Goal: Task Accomplishment & Management: Use online tool/utility

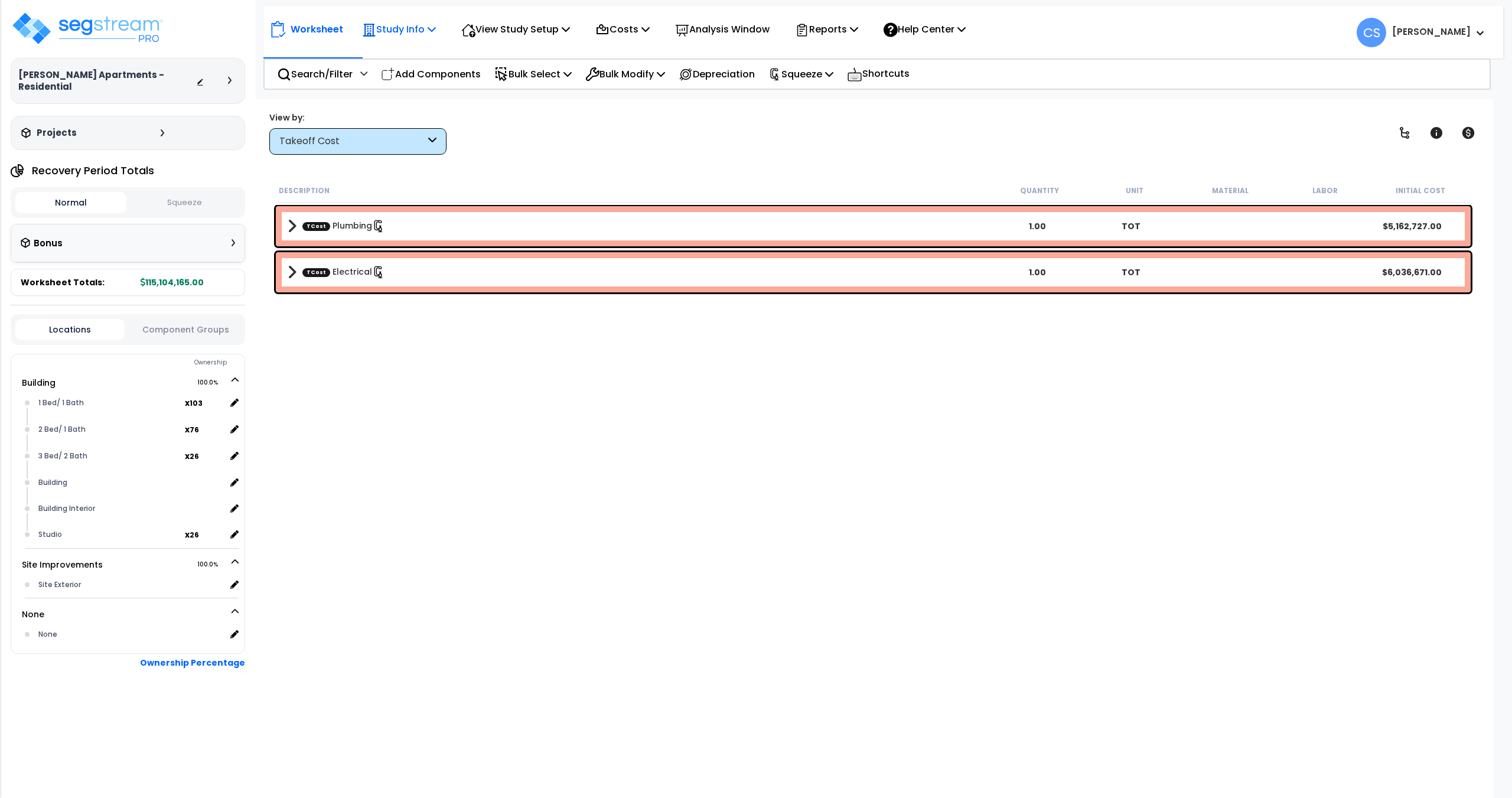
click at [442, 34] on div "Study Info Study Setup Add Property Unit Template study Clone study" at bounding box center [399, 29] width 86 height 28
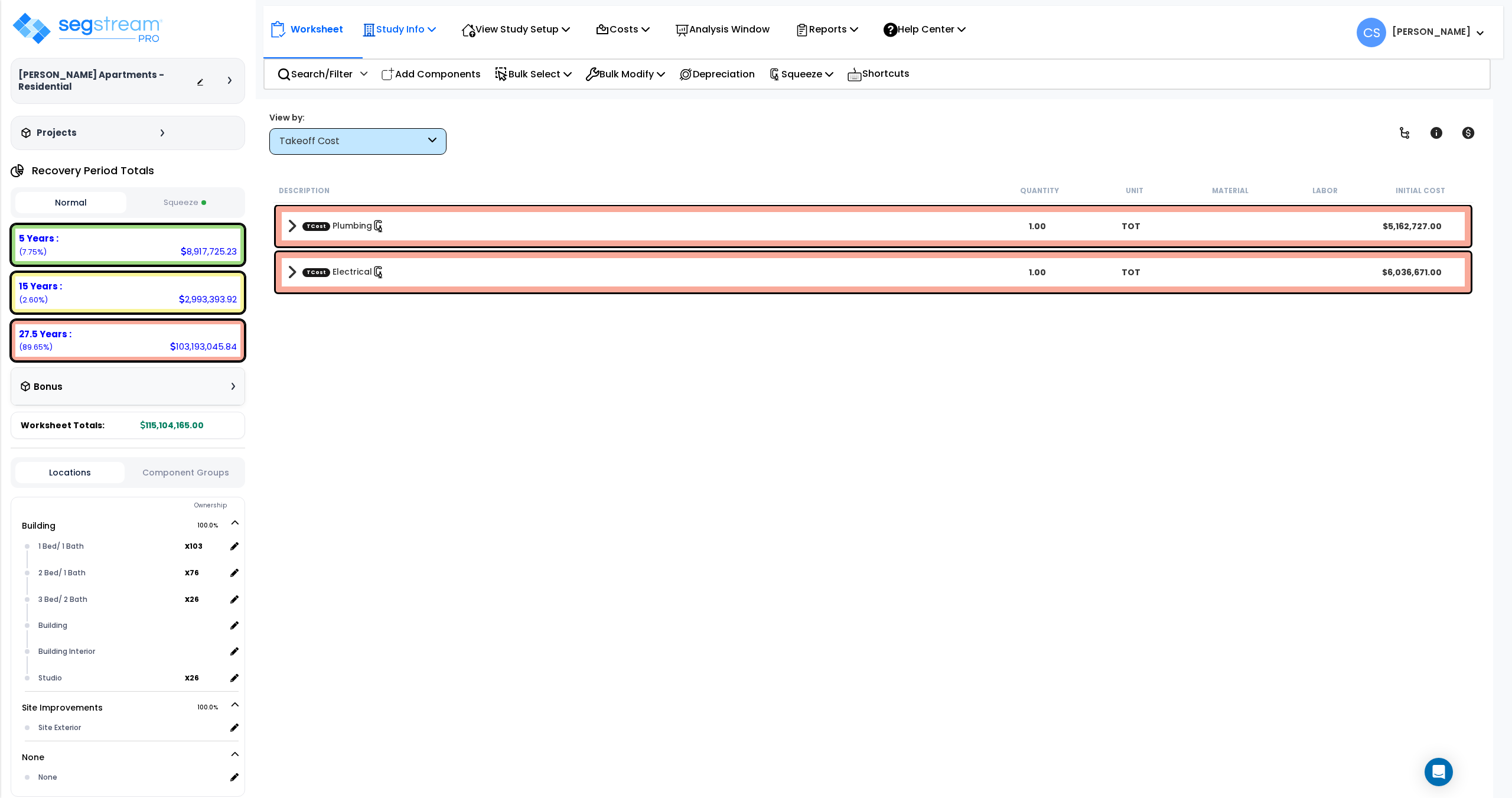
click at [435, 30] on icon at bounding box center [431, 28] width 8 height 10
click at [411, 57] on link "Study Setup" at bounding box center [415, 56] width 117 height 24
click at [122, 41] on img at bounding box center [87, 28] width 154 height 36
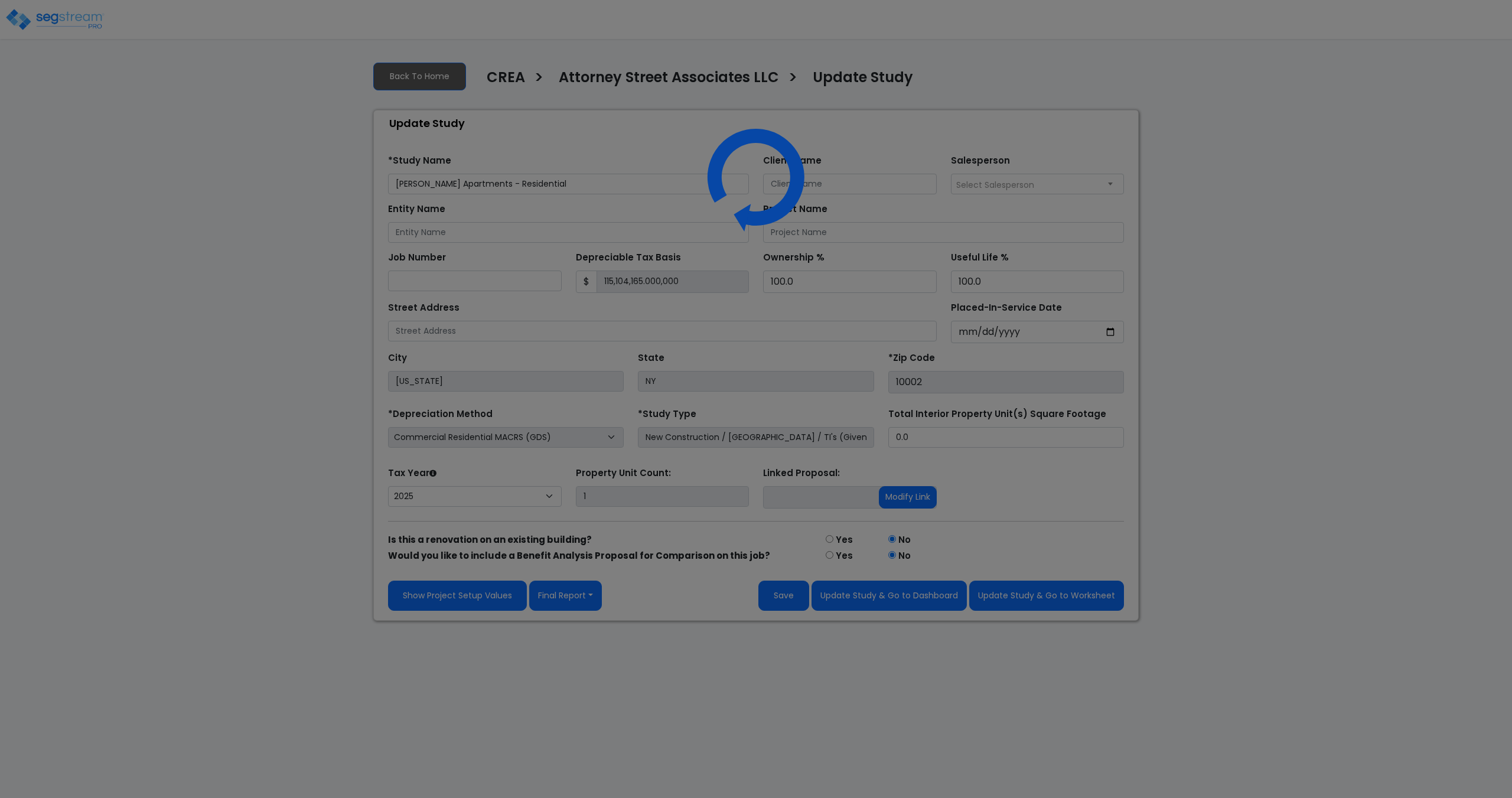
select select "2025"
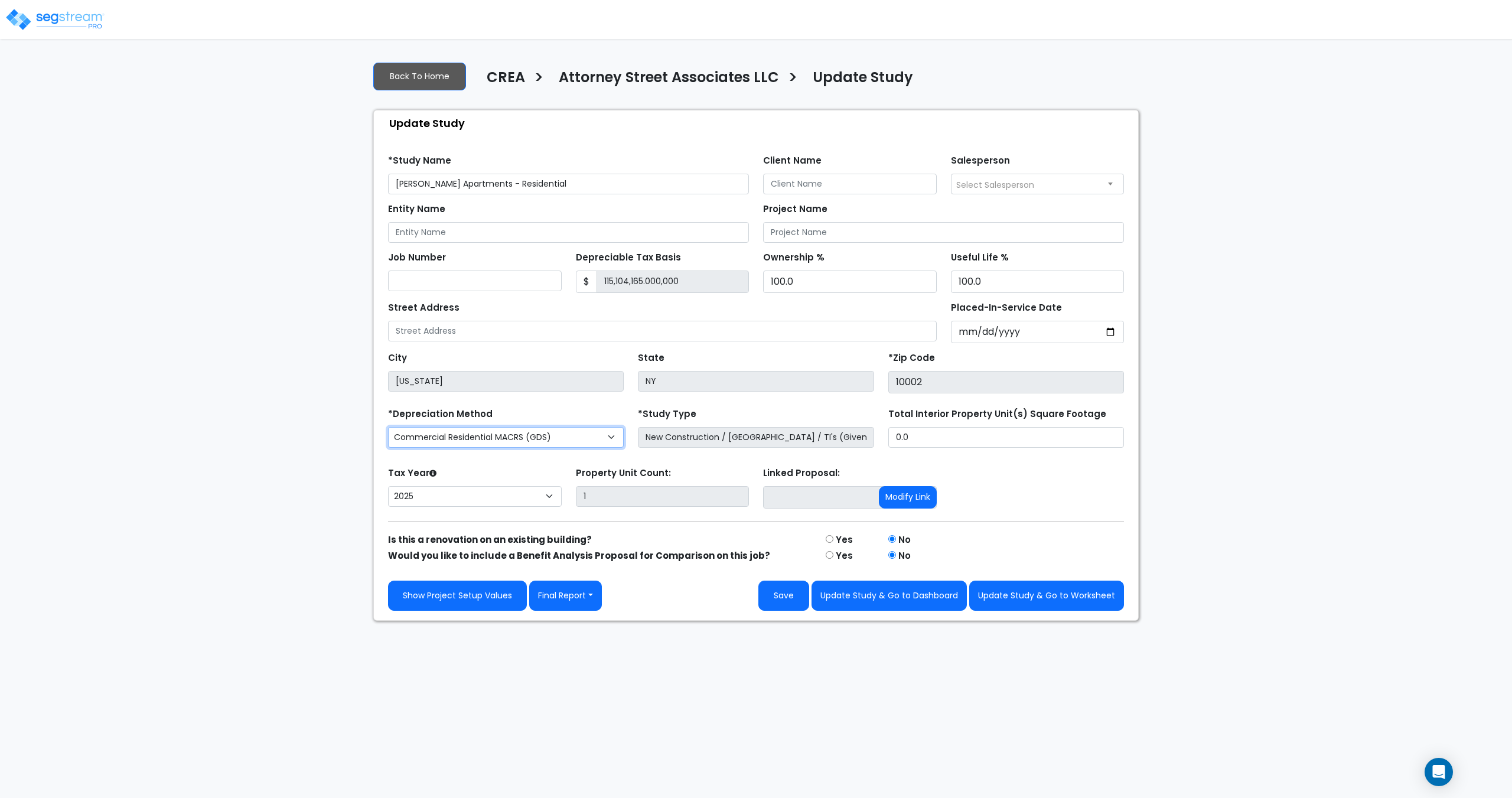
click at [518, 440] on select "Commercial MACRS (GDS) Commercial MACRS (GDS) Extended Commercial MACRS (ADS) C…" at bounding box center [505, 438] width 236 height 21
click at [521, 436] on select "Commercial MACRS (GDS) Commercial MACRS (GDS) Extended Commercial MACRS (ADS) C…" at bounding box center [505, 438] width 236 height 21
click at [531, 440] on select "Commercial MACRS (GDS) Commercial MACRS (GDS) Extended Commercial MACRS (ADS) C…" at bounding box center [505, 438] width 236 height 21
click at [538, 436] on select "Commercial MACRS (GDS) Commercial MACRS (GDS) Extended Commercial MACRS (ADS) C…" at bounding box center [505, 438] width 236 height 21
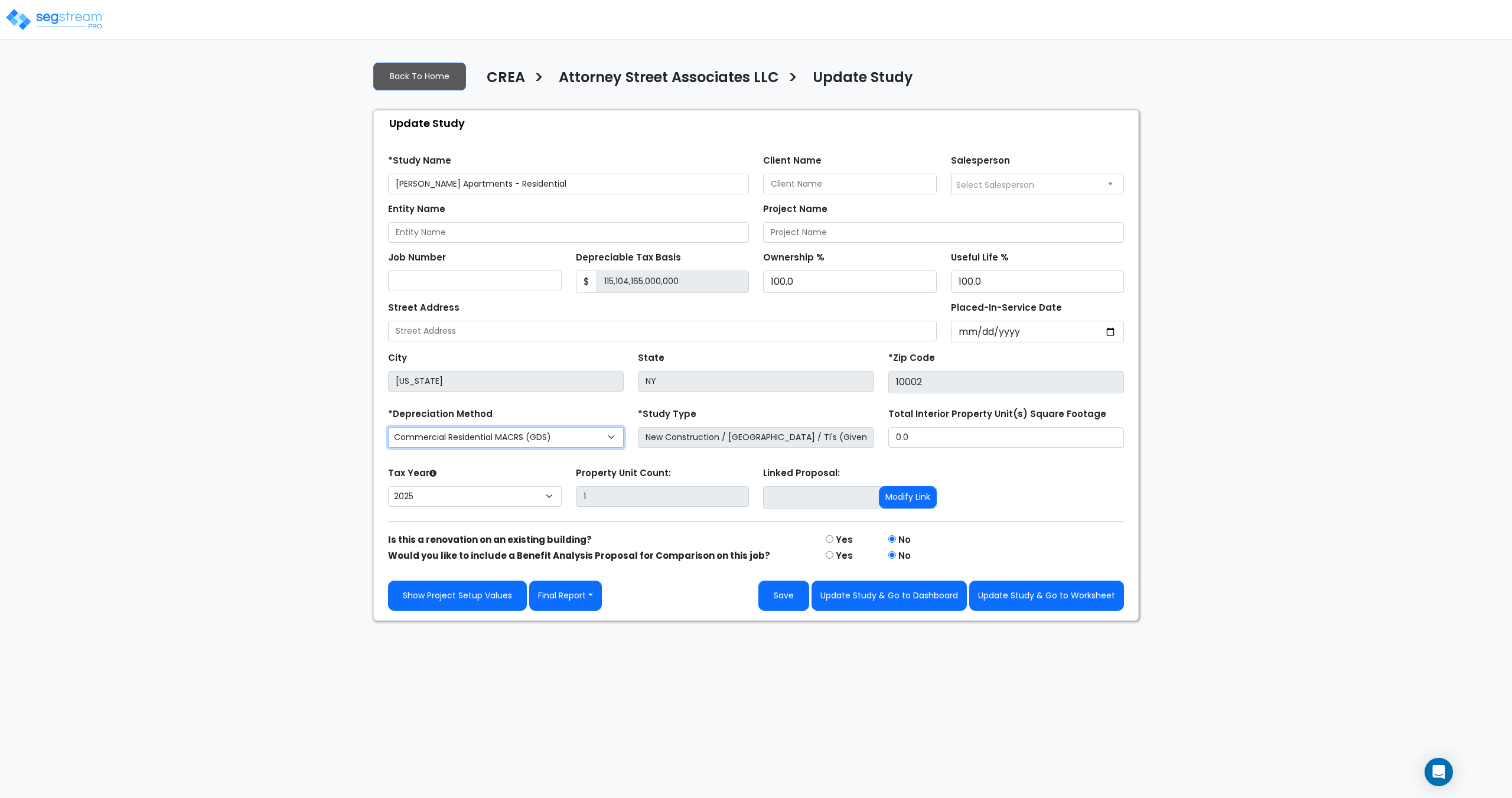
click at [526, 438] on select "Commercial MACRS (GDS) Commercial MACRS (GDS) Extended Commercial MACRS (ADS) C…" at bounding box center [505, 438] width 236 height 21
click at [534, 444] on select "Commercial MACRS (GDS) Commercial MACRS (GDS) Extended Commercial MACRS (ADS) C…" at bounding box center [505, 438] width 236 height 21
click at [536, 433] on select "Commercial MACRS (GDS) Commercial MACRS (GDS) Extended Commercial MACRS (ADS) C…" at bounding box center [505, 438] width 236 height 21
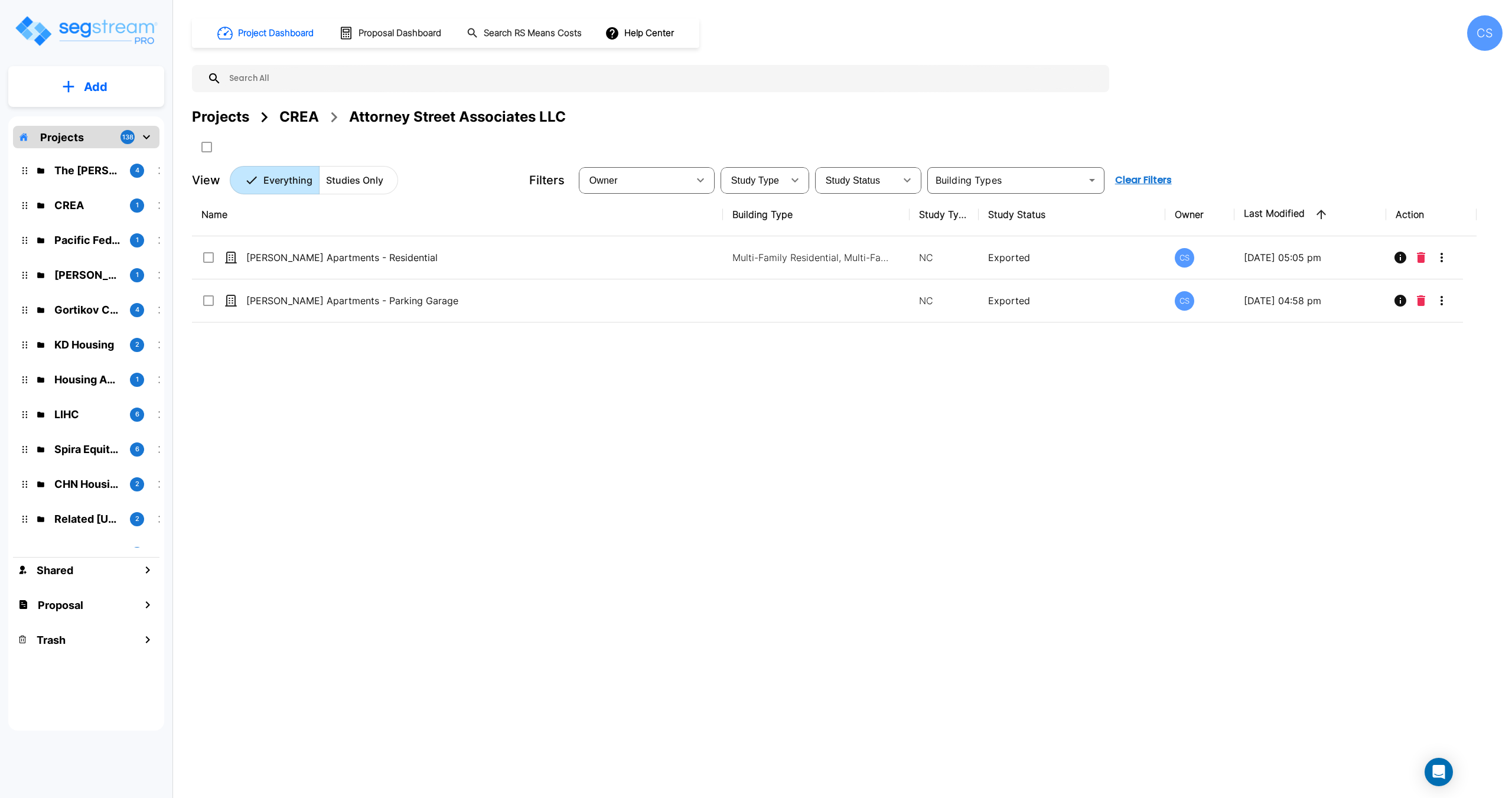
click at [212, 121] on div "Projects" at bounding box center [220, 117] width 57 height 22
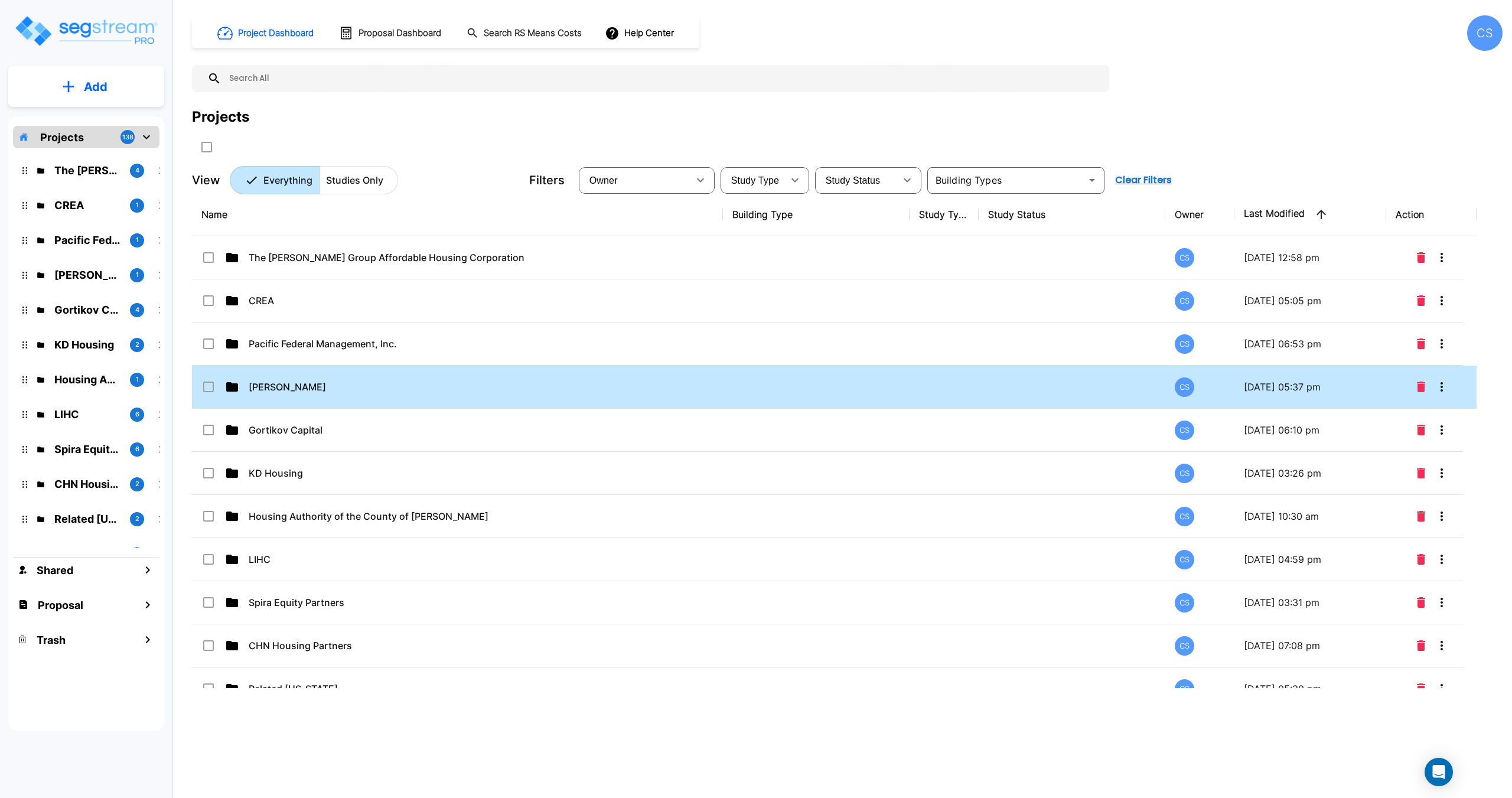
click at [315, 400] on td "[PERSON_NAME]" at bounding box center [457, 387] width 531 height 43
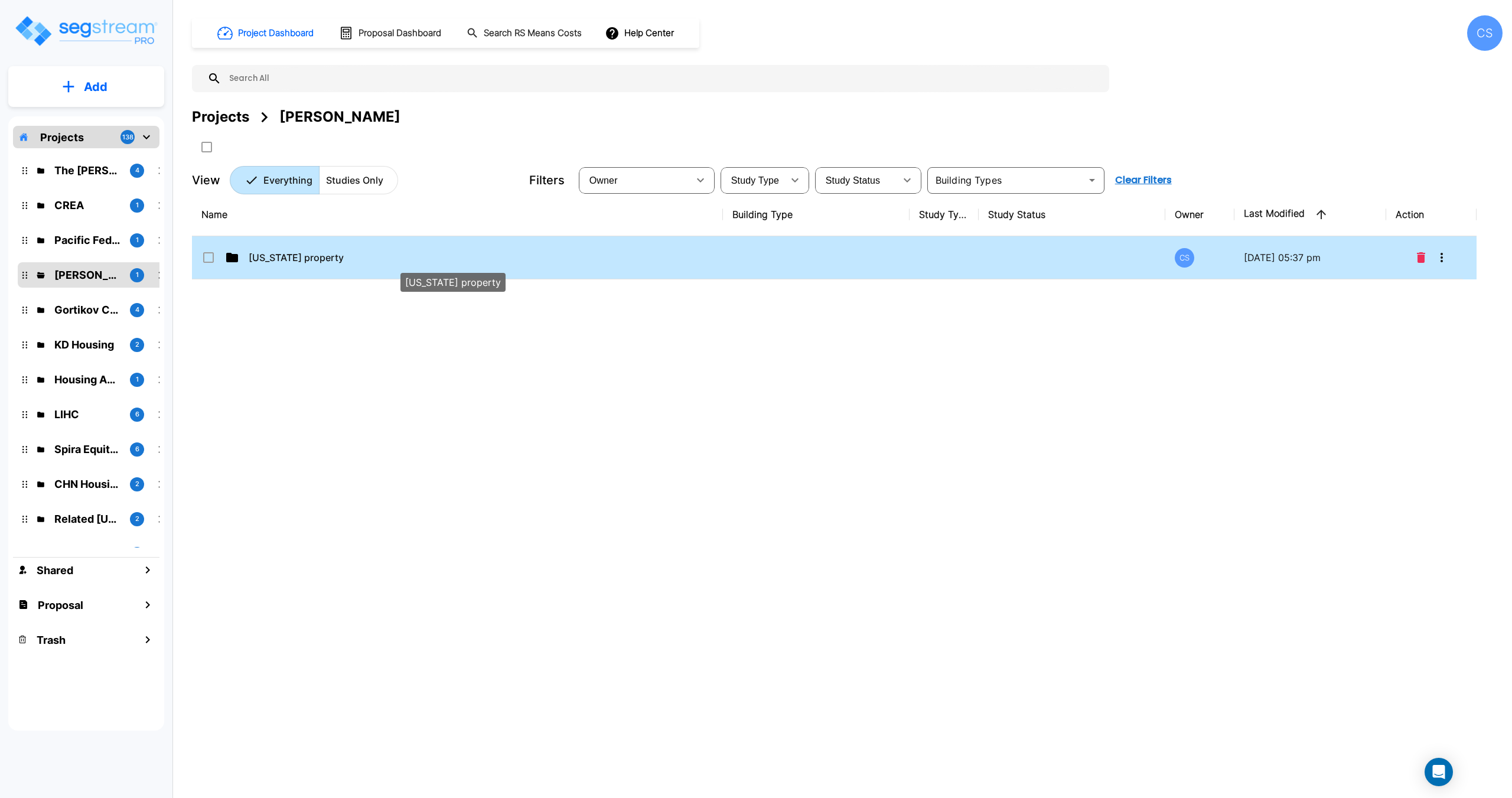
click at [305, 260] on p "[US_STATE] property" at bounding box center [445, 257] width 394 height 14
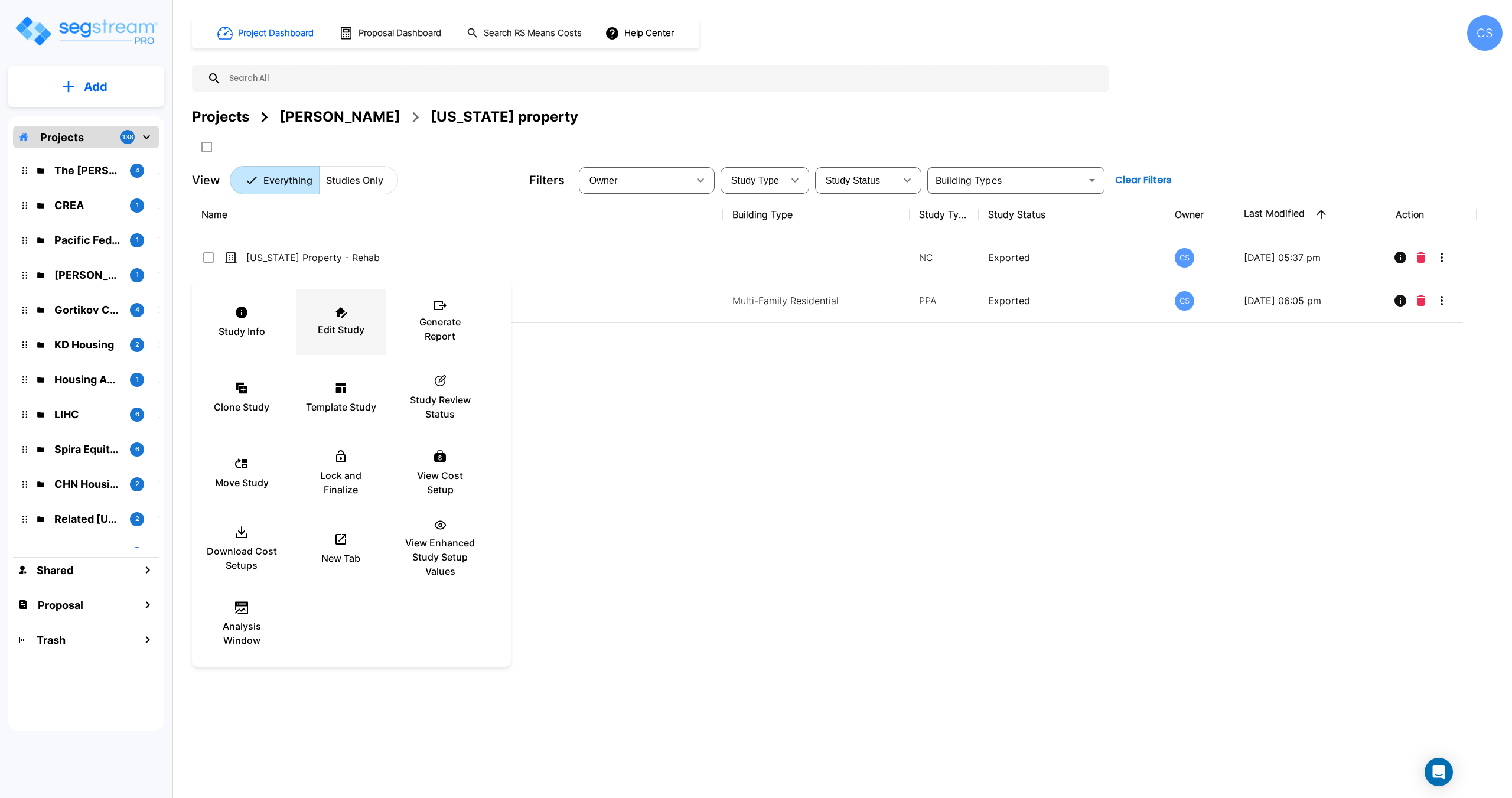
click at [335, 319] on div "Edit Study" at bounding box center [340, 321] width 71 height 59
click at [673, 462] on div at bounding box center [756, 399] width 1512 height 798
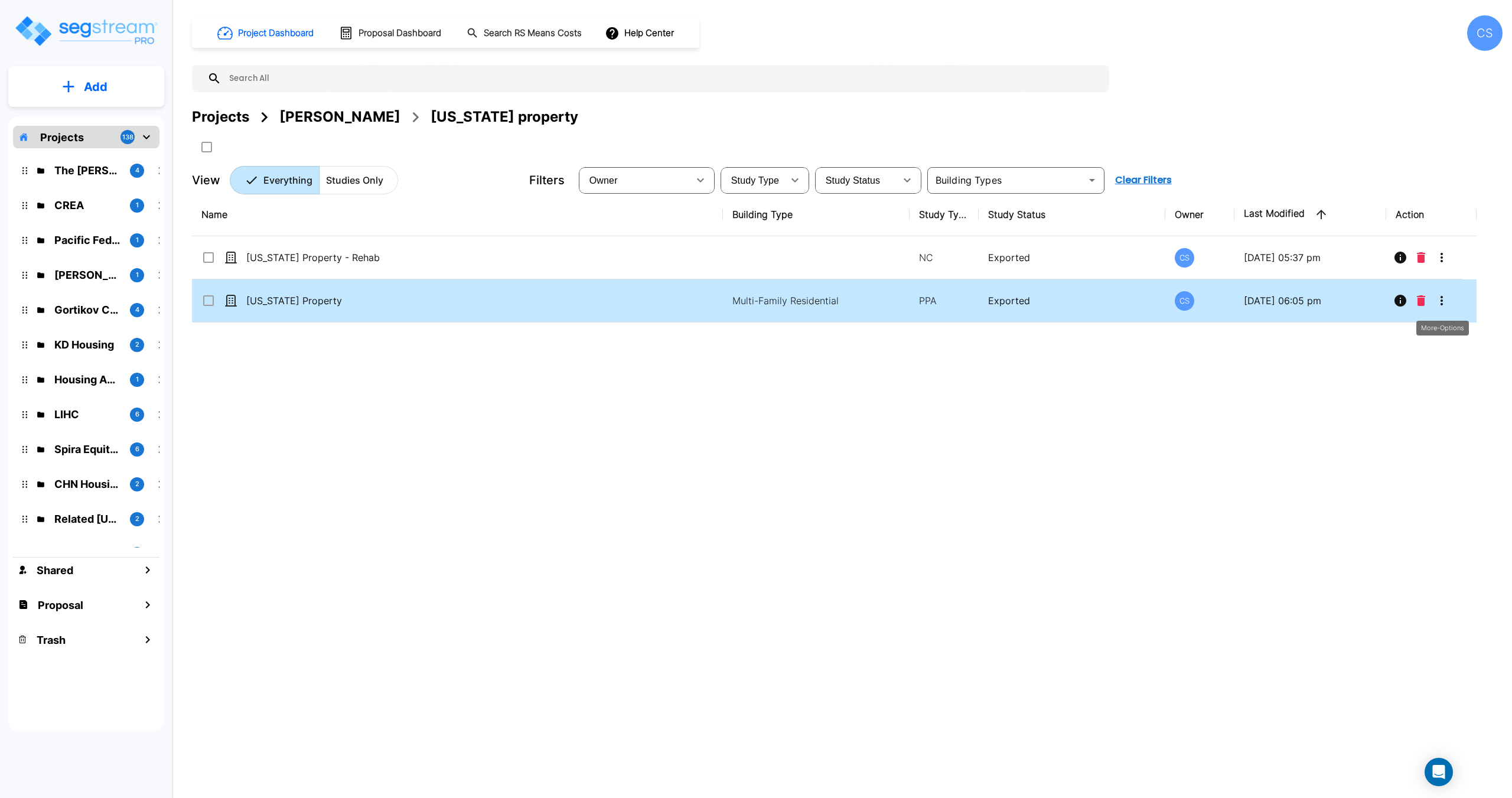
click at [1446, 305] on icon "More-Options" at bounding box center [1441, 301] width 14 height 14
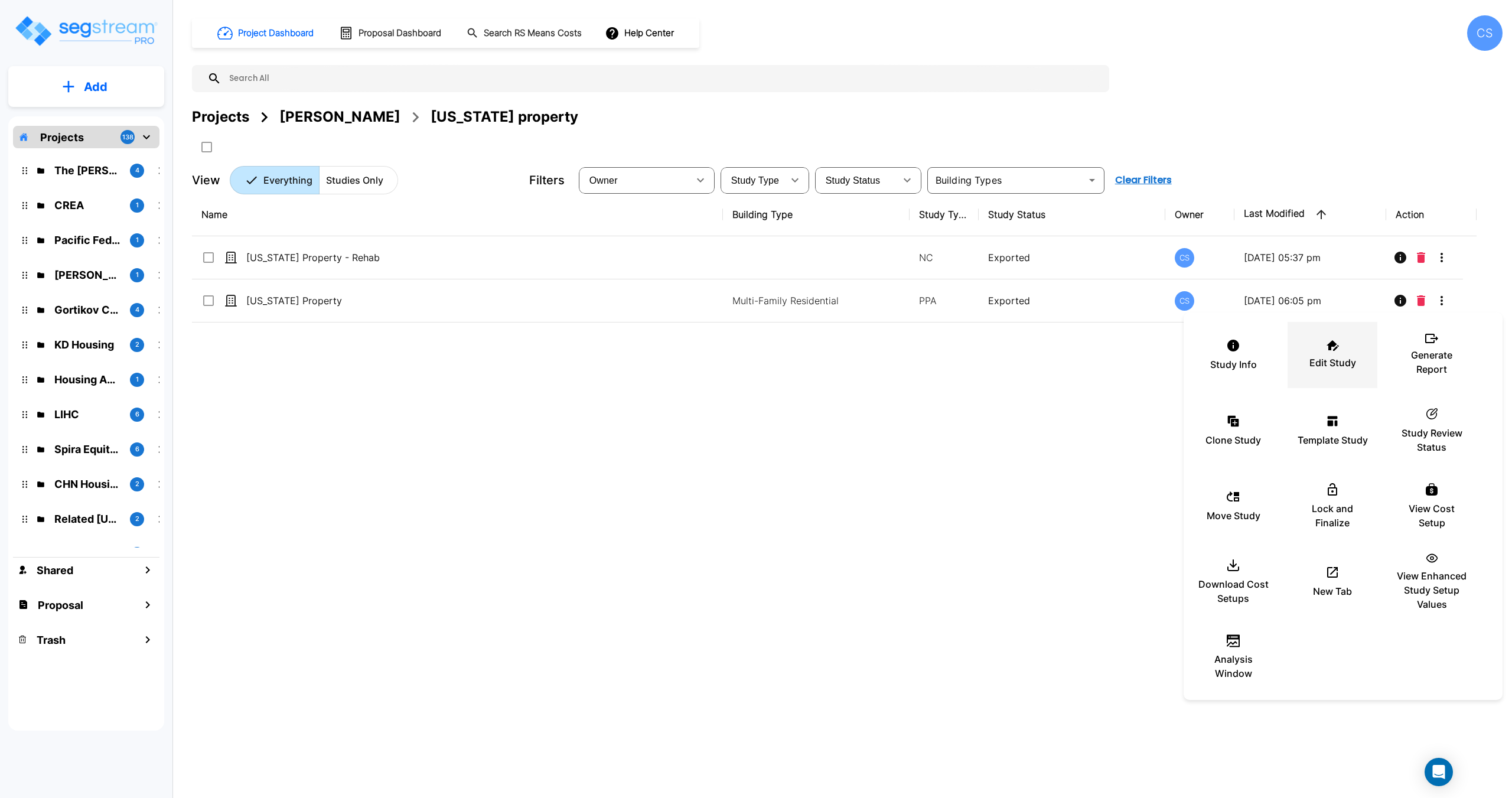
click at [1325, 365] on p "Edit Study" at bounding box center [1332, 362] width 47 height 14
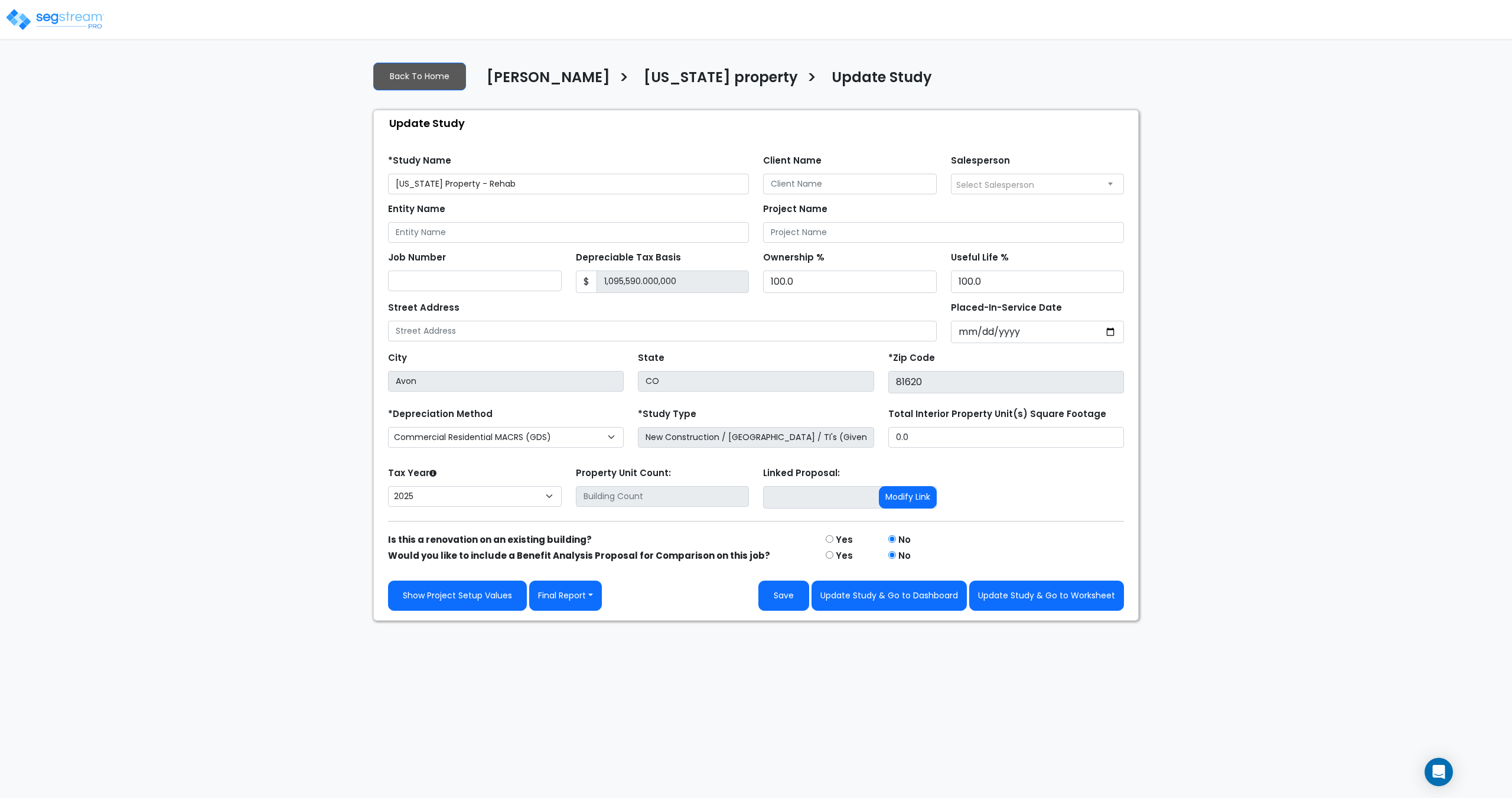
select select "2025"
click at [493, 433] on select "Commercial MACRS (GDS) Commercial MACRS (GDS) Extended Commercial MACRS (ADS) C…" at bounding box center [505, 438] width 236 height 21
select select "CM(_17"
click at [533, 435] on select "Commercial MACRS (GDS) Commercial MACRS (GDS) Extended Commercial MACRS (ADS) C…" at bounding box center [505, 438] width 236 height 21
click at [526, 424] on div "*Depreciation Method Commercial MACRS (GDS) Commercial MACRS (GDS) Extended Com…" at bounding box center [505, 428] width 250 height 47
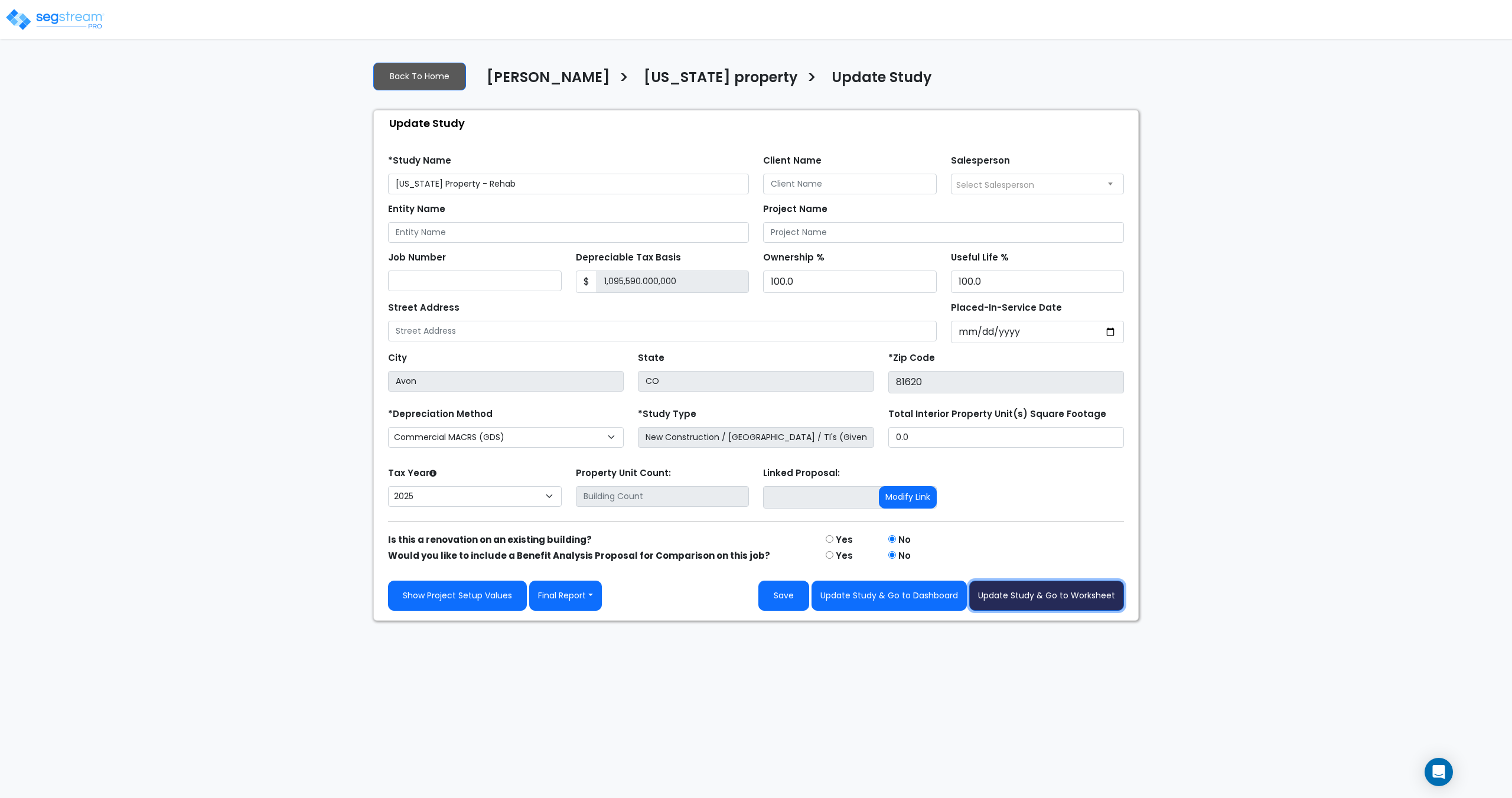
click at [1047, 597] on button "Update Study & Go to Worksheet" at bounding box center [1047, 596] width 155 height 30
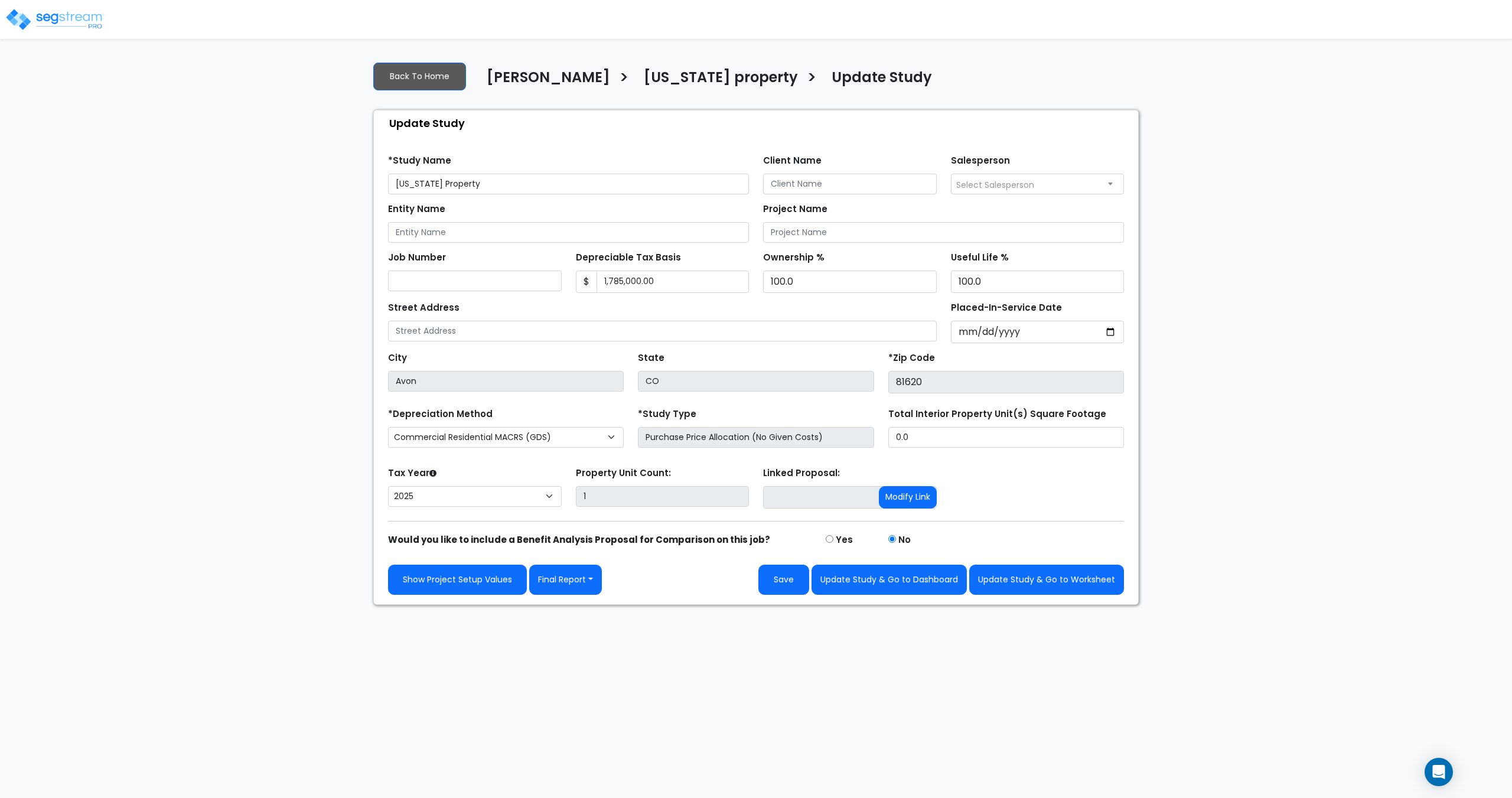
select select "2025"
click at [519, 434] on select "Commercial MACRS (GDS) Commercial MACRS (GDS) Extended Commercial MACRS (ADS) C…" at bounding box center [505, 438] width 236 height 21
select select "CM(_17"
click at [459, 577] on link "Show Project Setup Values" at bounding box center [457, 579] width 139 height 30
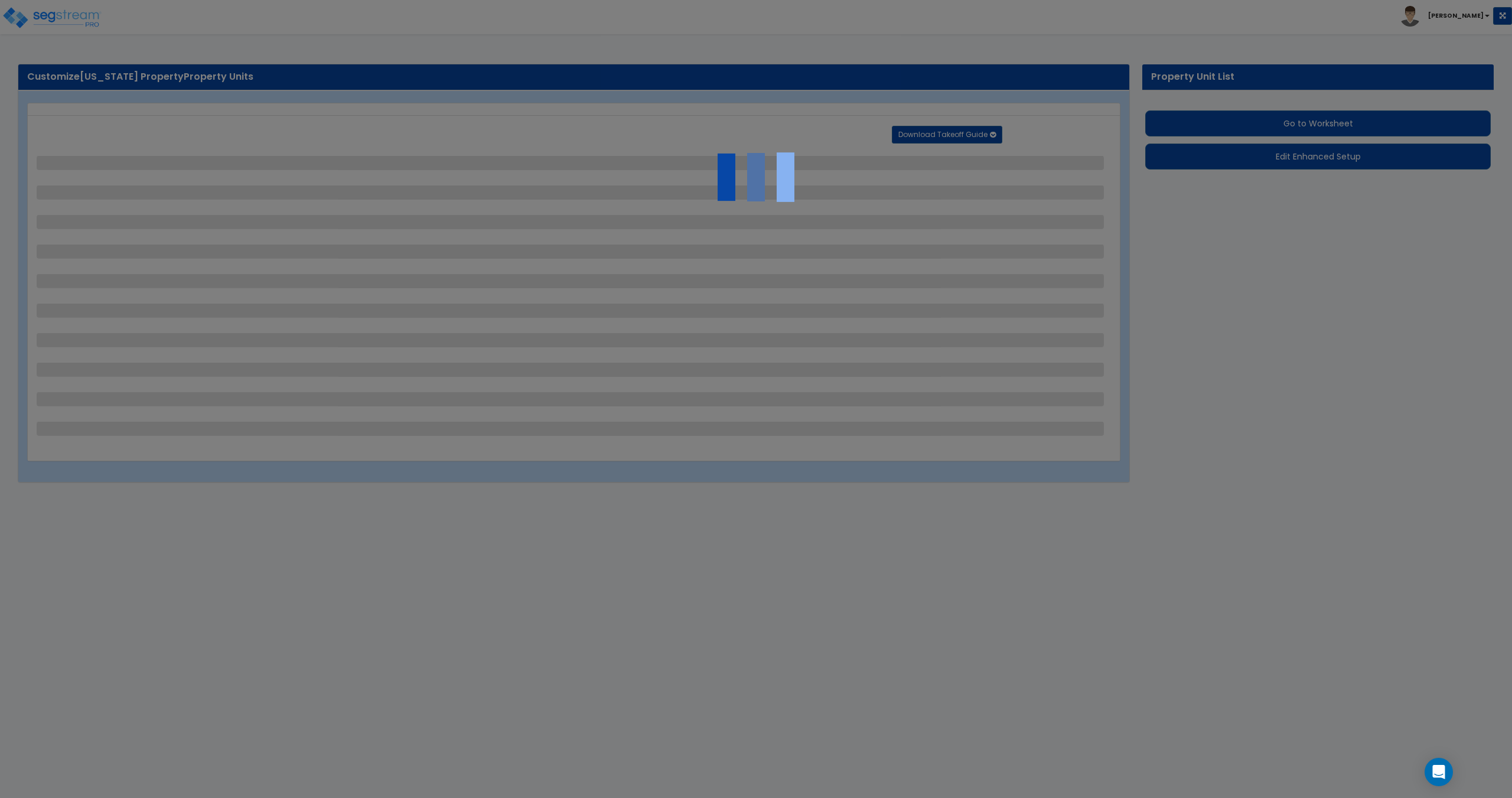
select select "1"
select select "3"
select select "2"
select select "7"
select select "3"
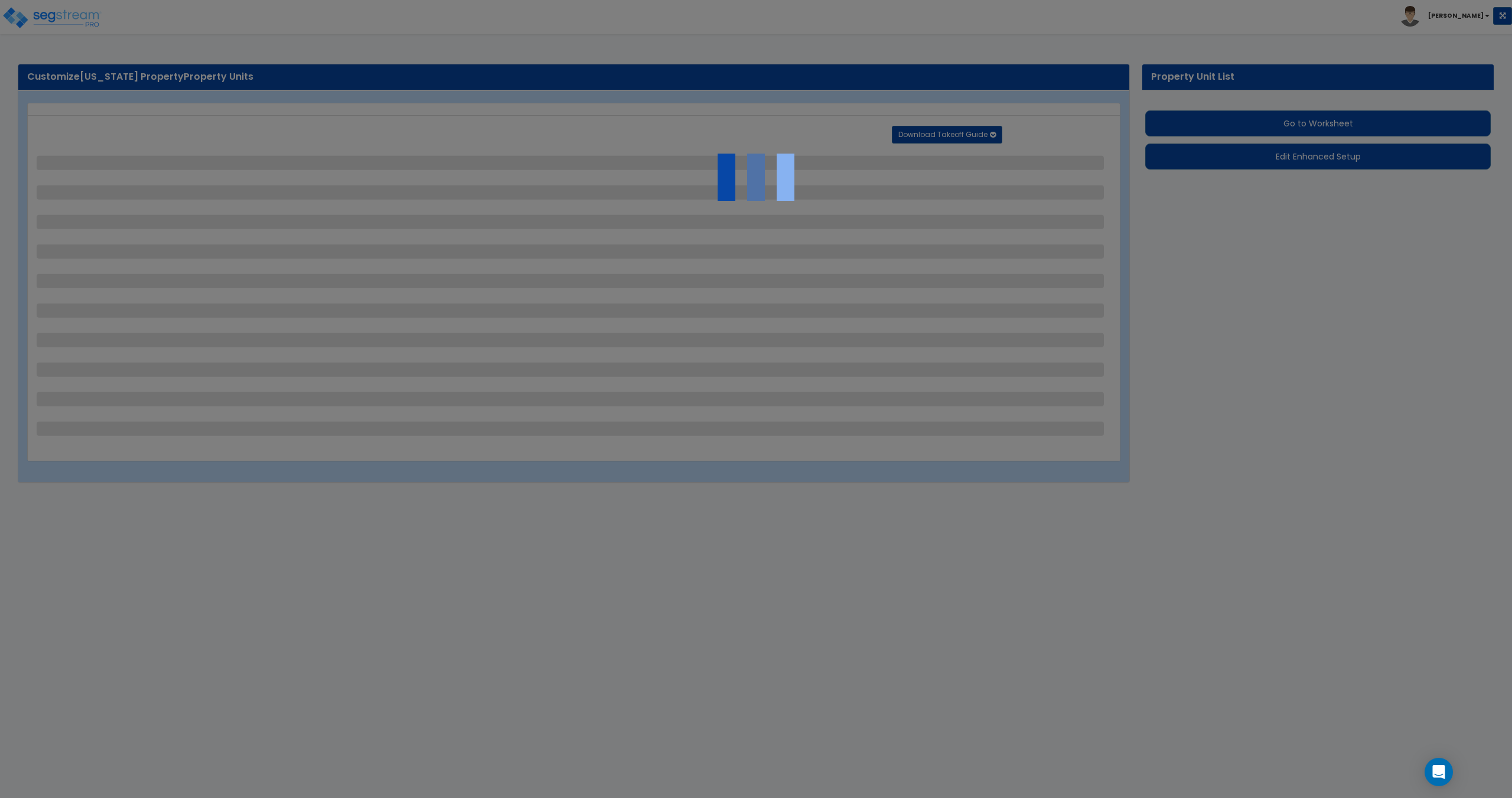
select select "7"
select select "3"
select select "4"
select select "1"
select select "2"
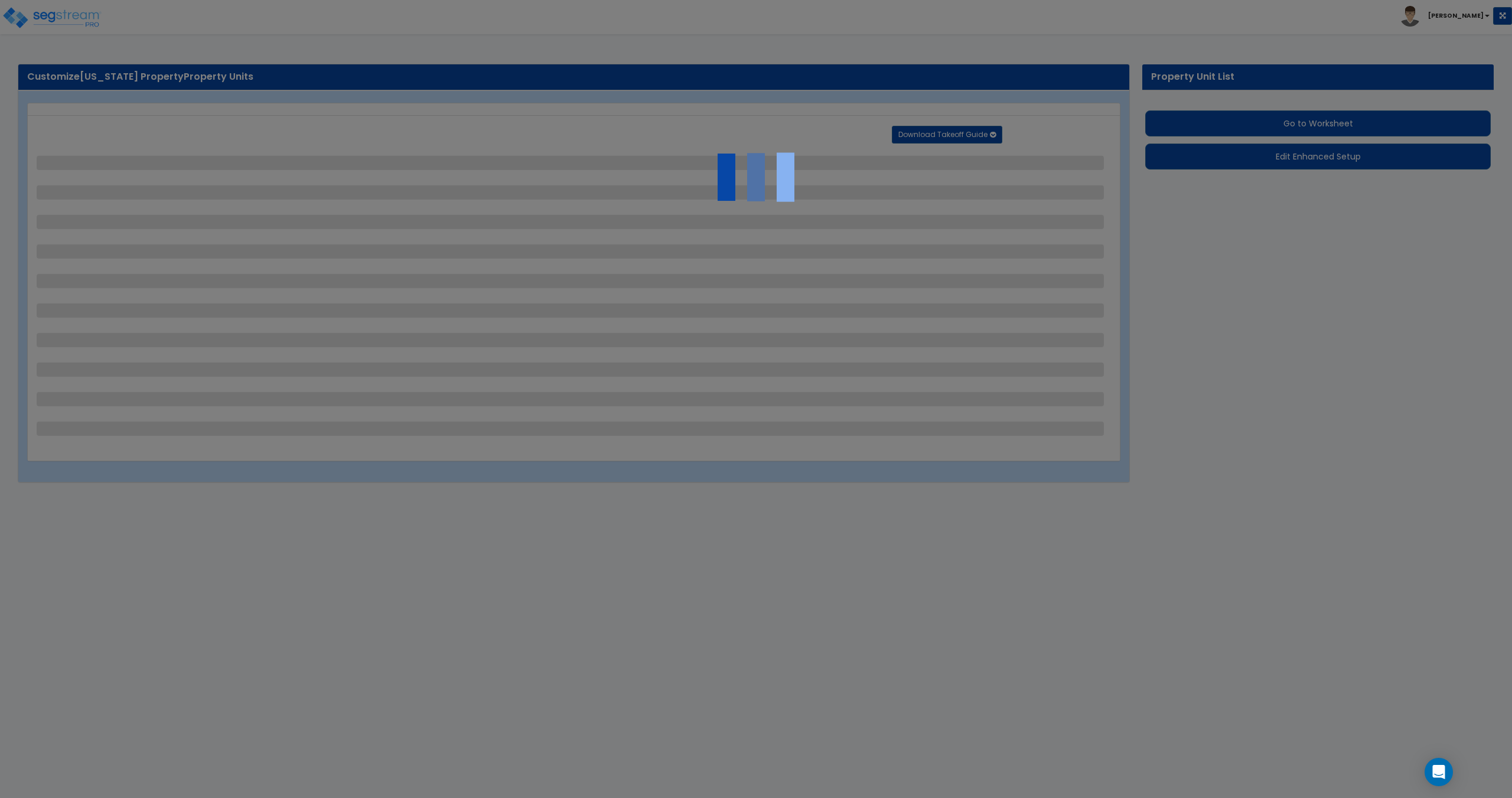
select select "2"
select select "1"
select select "2"
select select "1"
select select "2"
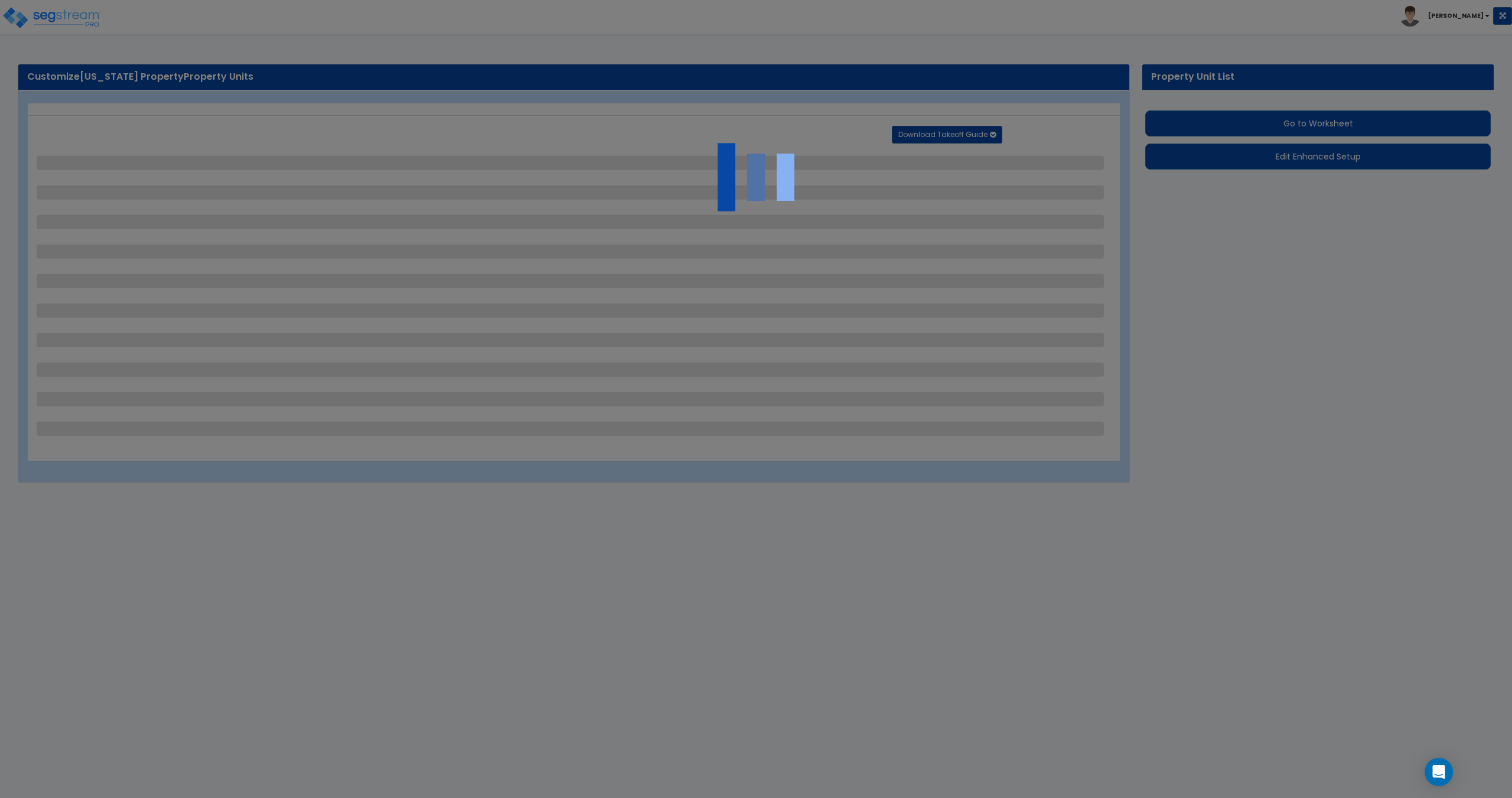
select select "2"
select select "5"
select select "2"
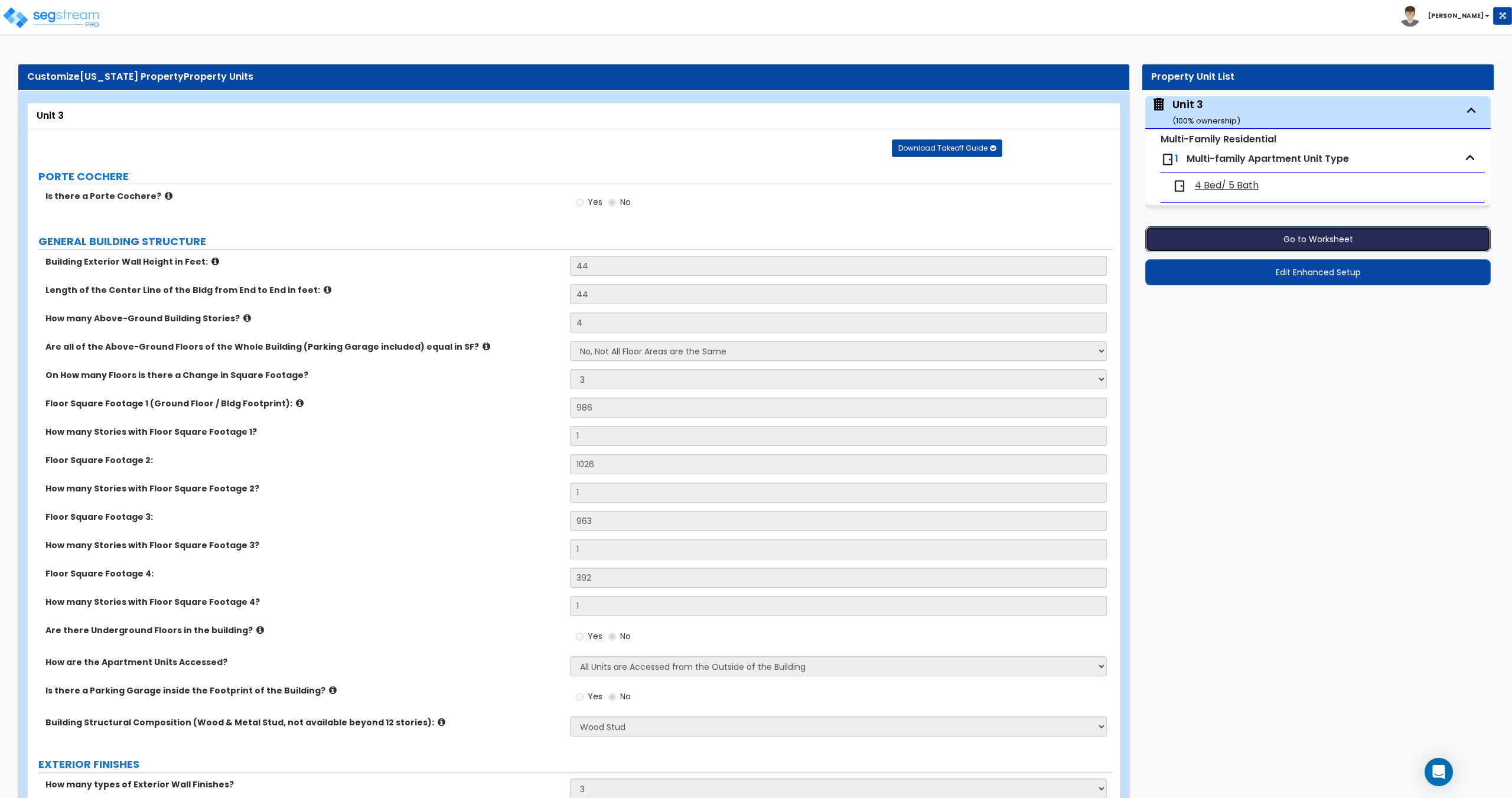
click at [1279, 247] on button "Go to Worksheet" at bounding box center [1317, 239] width 345 height 26
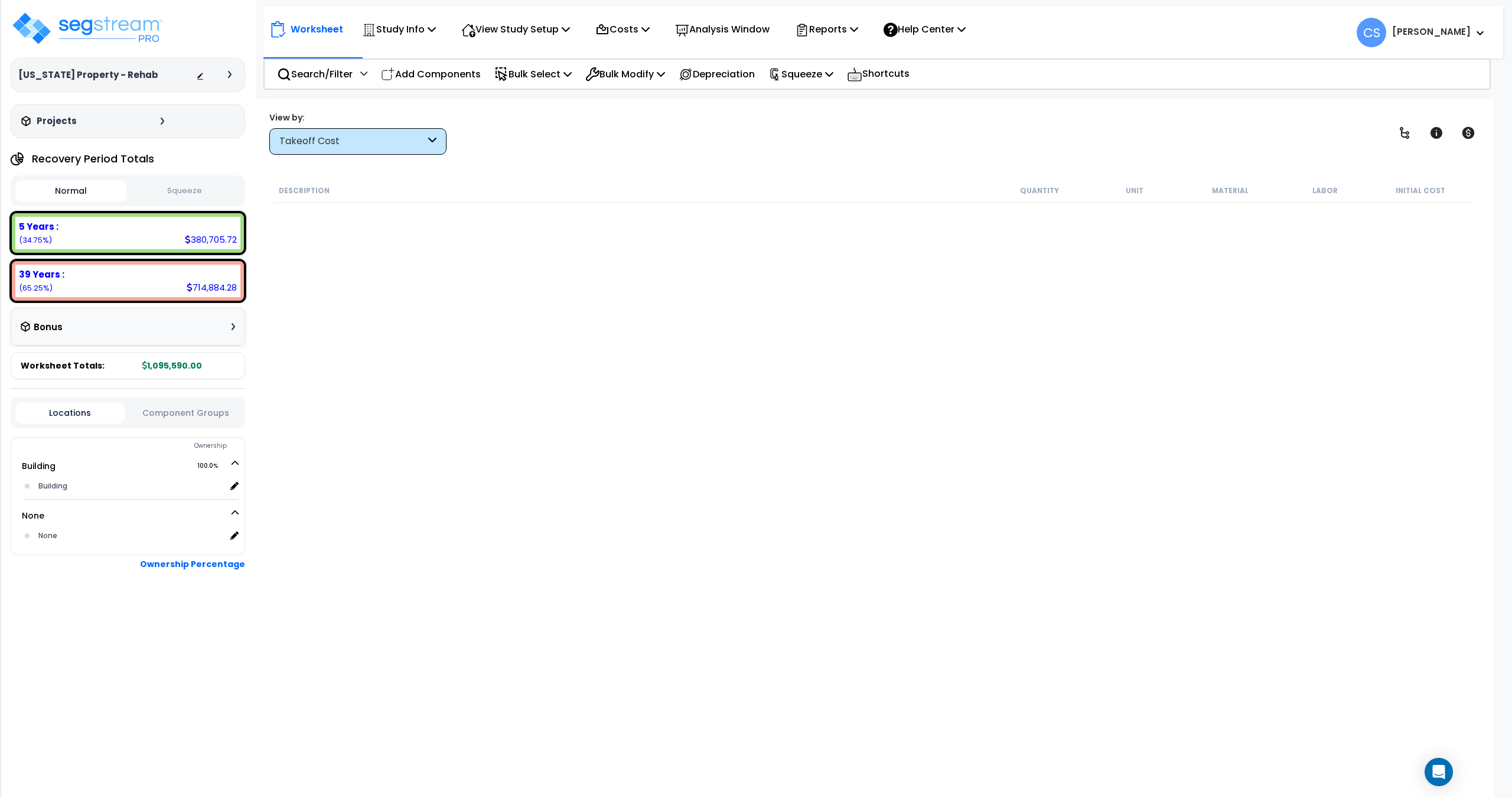
click at [185, 183] on button "Squeeze" at bounding box center [184, 191] width 111 height 21
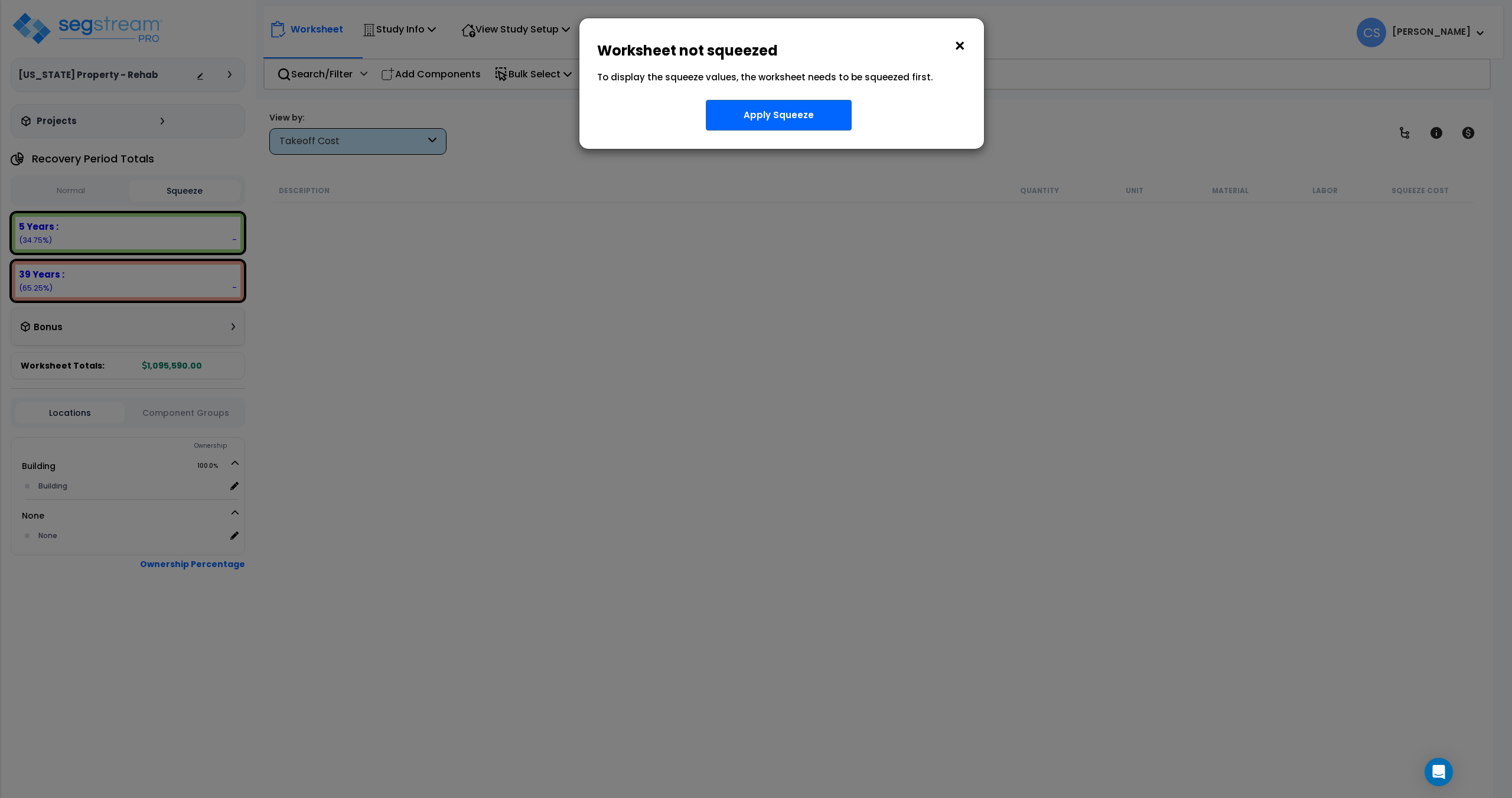
click at [964, 51] on button "×" at bounding box center [959, 45] width 13 height 19
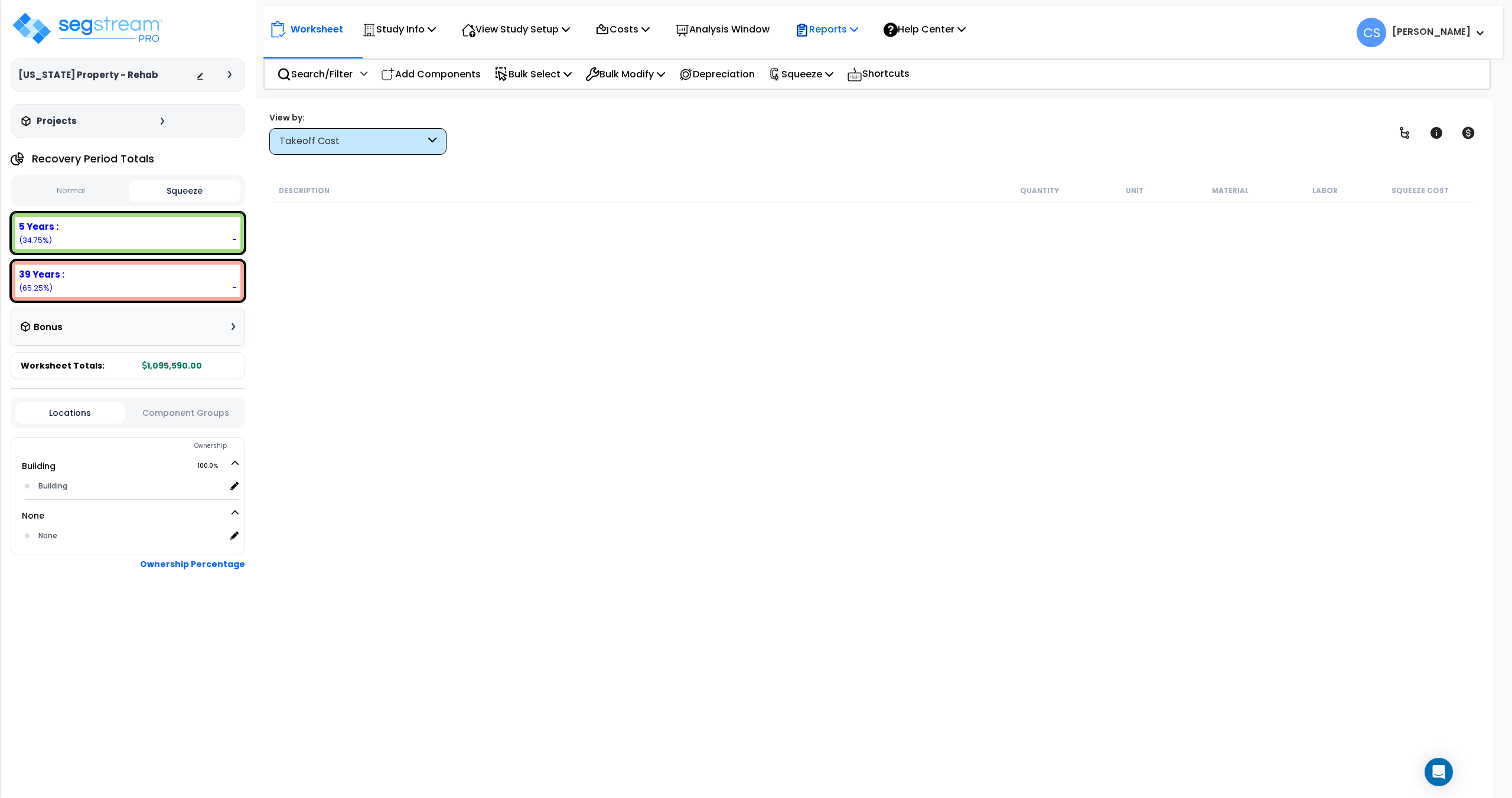
click at [839, 30] on p "Reports" at bounding box center [826, 29] width 63 height 16
click at [837, 53] on link "Get Report" at bounding box center [847, 56] width 117 height 24
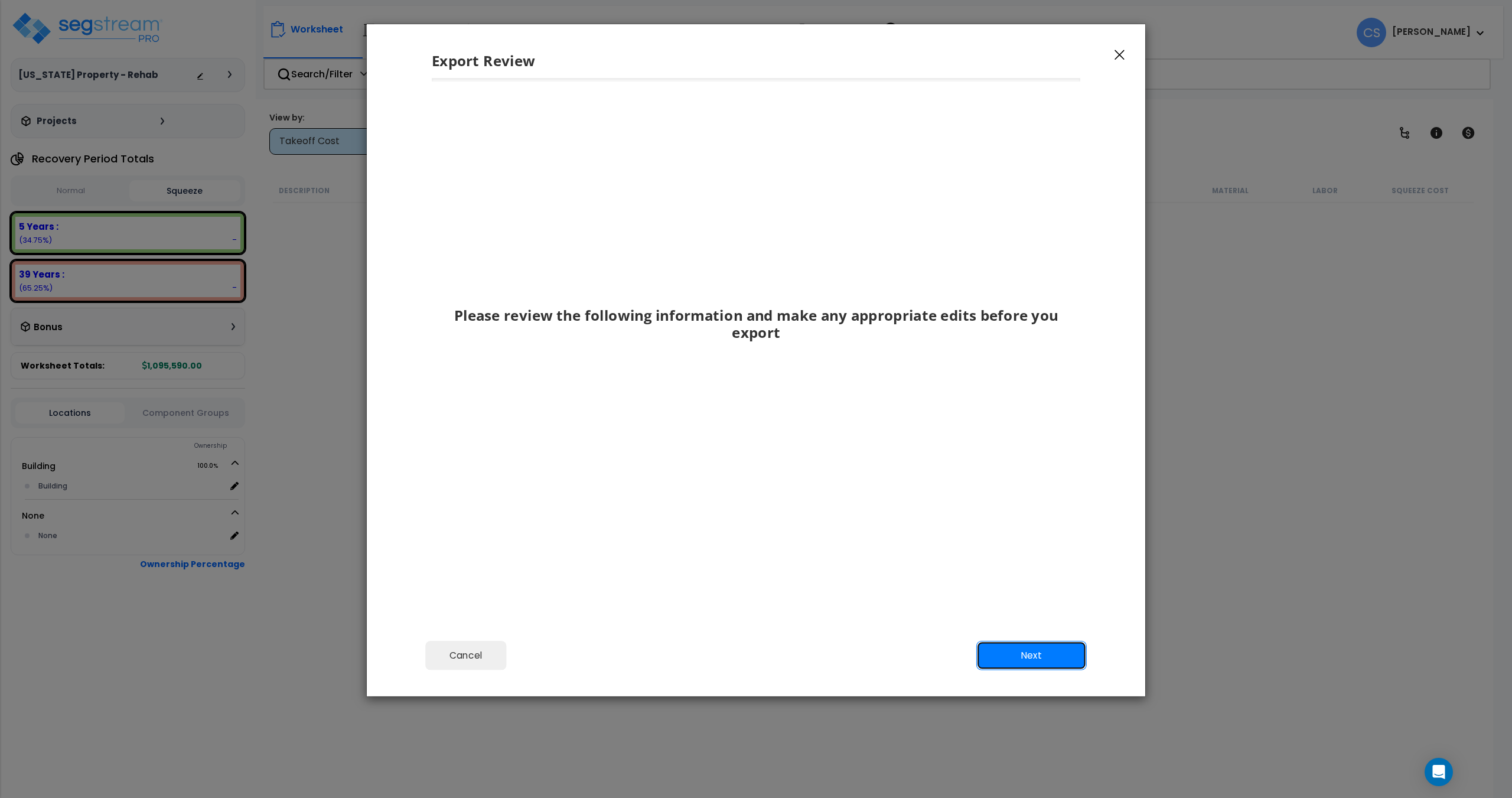
click at [1007, 665] on button "Next" at bounding box center [1031, 656] width 110 height 30
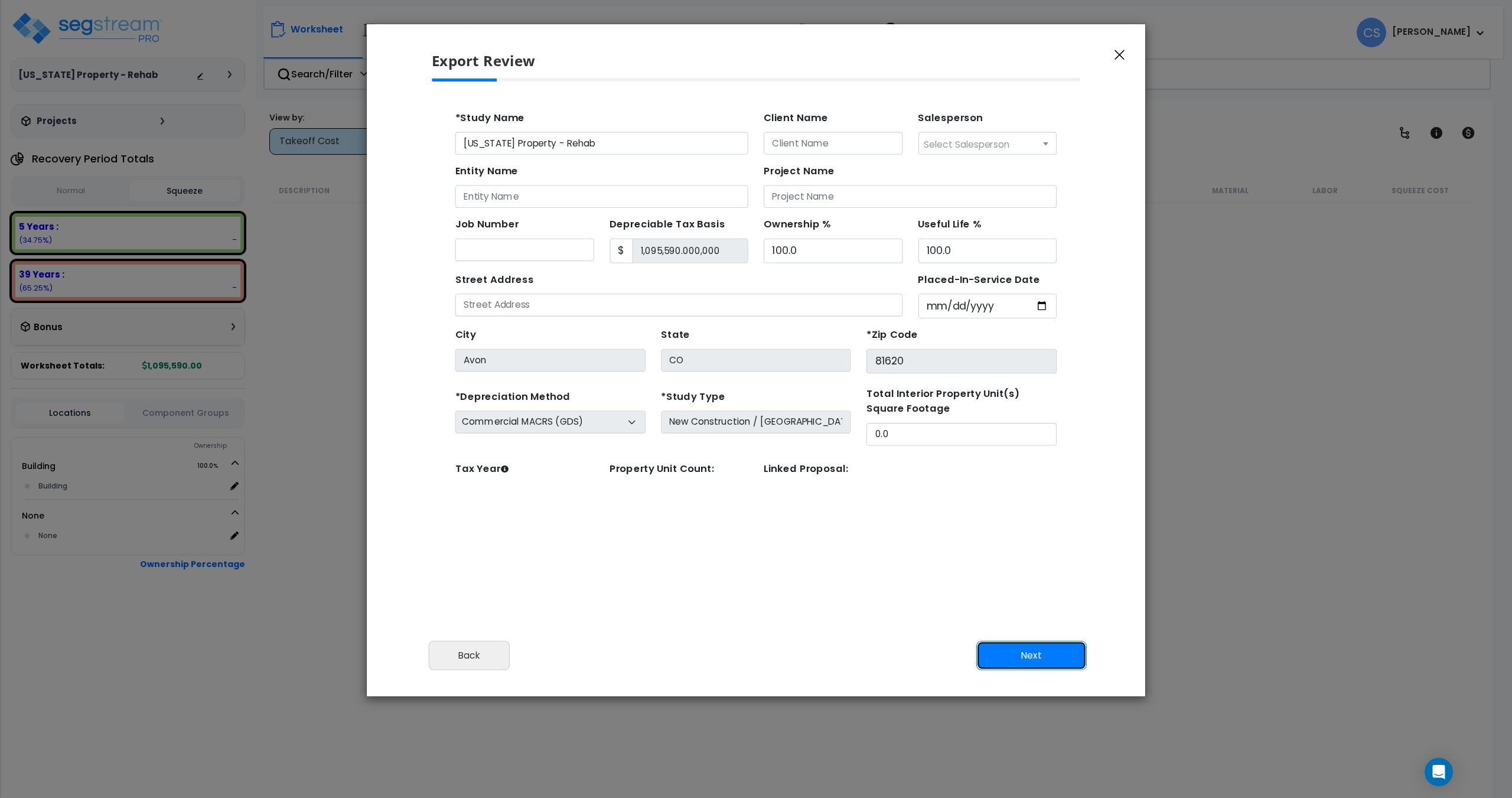
click at [1016, 659] on button "Next" at bounding box center [1031, 656] width 110 height 30
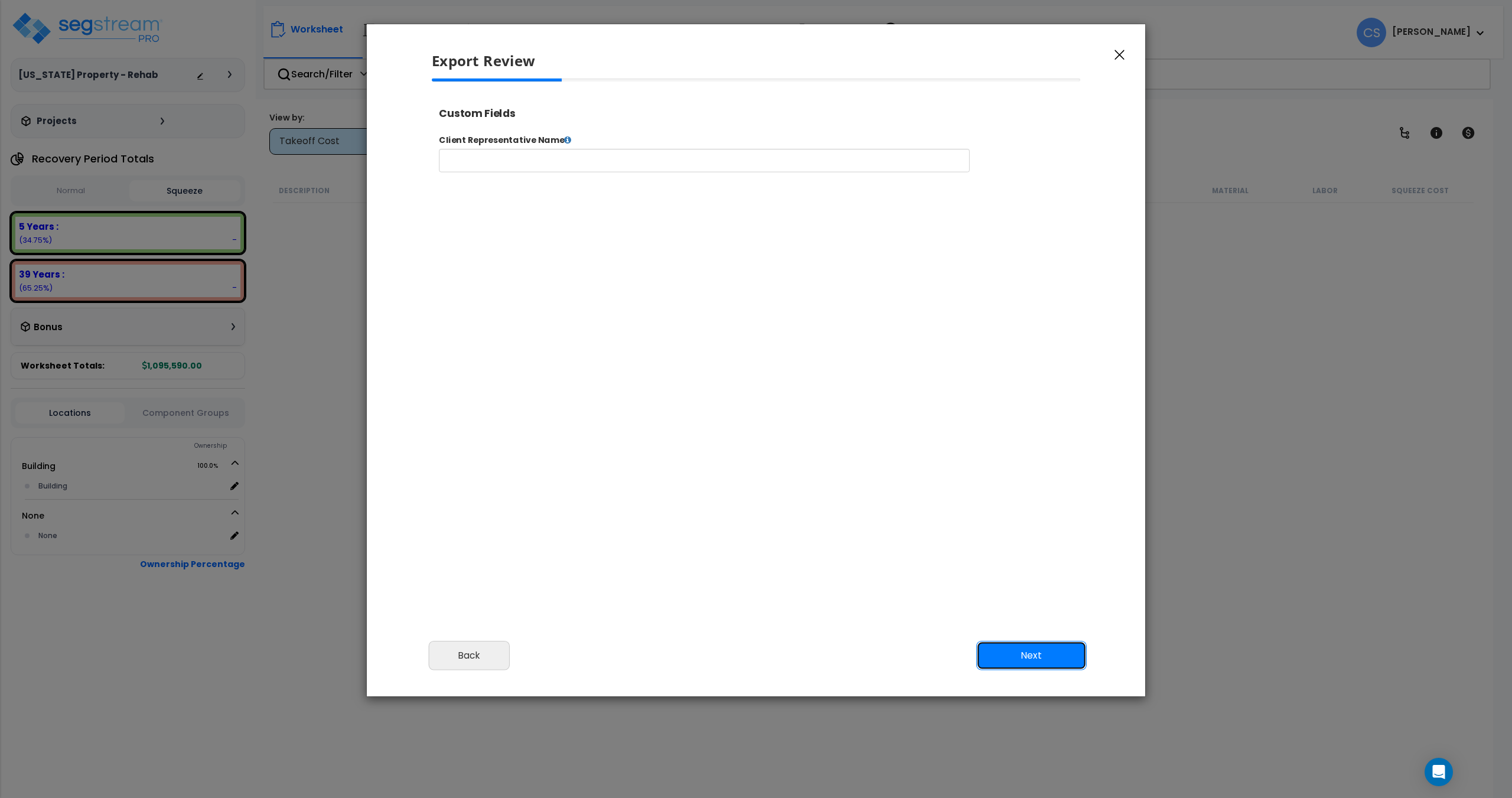
click at [1016, 659] on button "Next" at bounding box center [1031, 656] width 110 height 30
select select "2025"
click at [549, 131] on span "Complete Final Report (PDF)" at bounding box center [499, 130] width 129 height 15
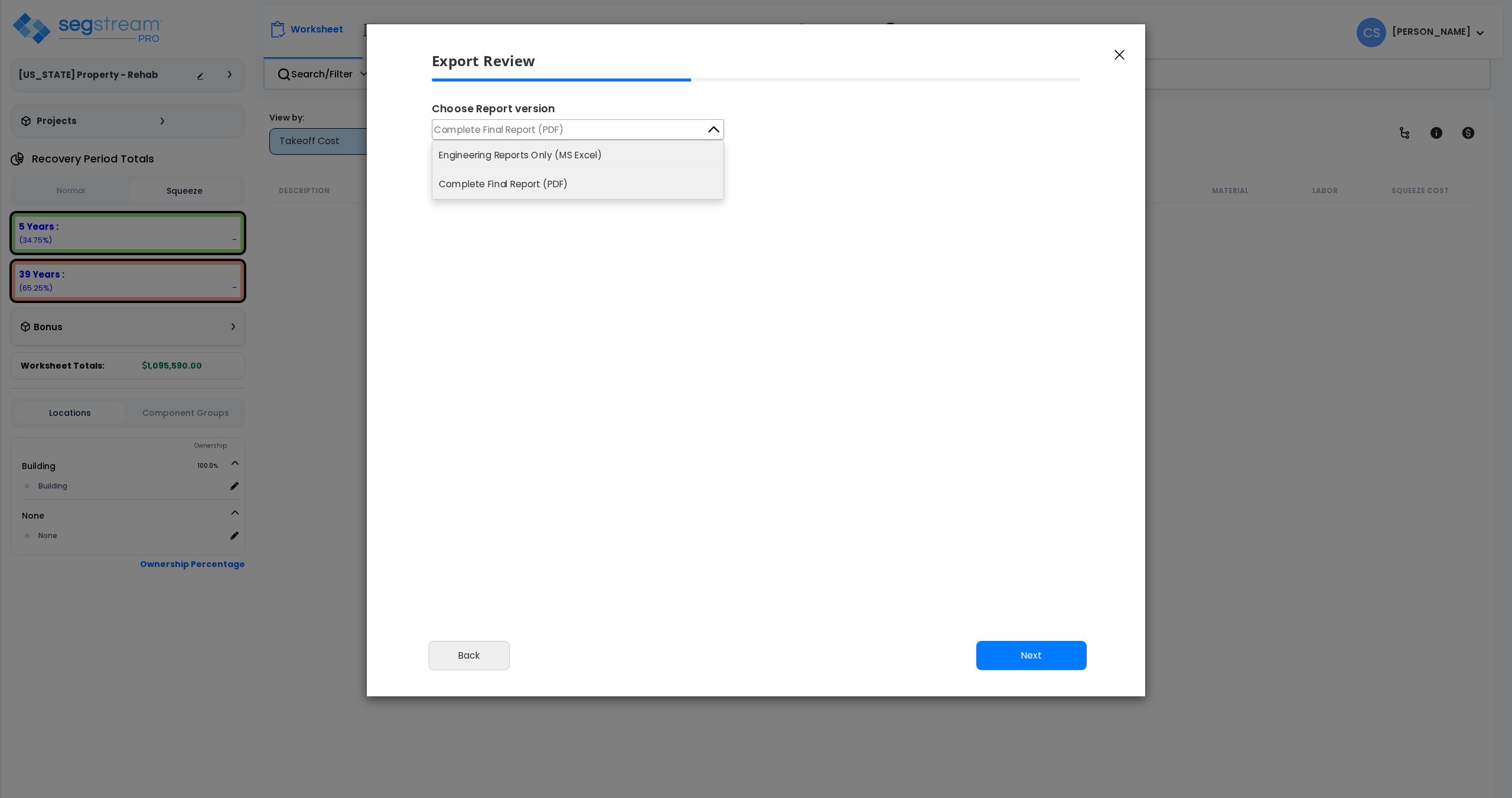
scroll to position [482, 30]
click at [561, 157] on li "Engineering Reports Only (MS Excel)" at bounding box center [578, 155] width 291 height 29
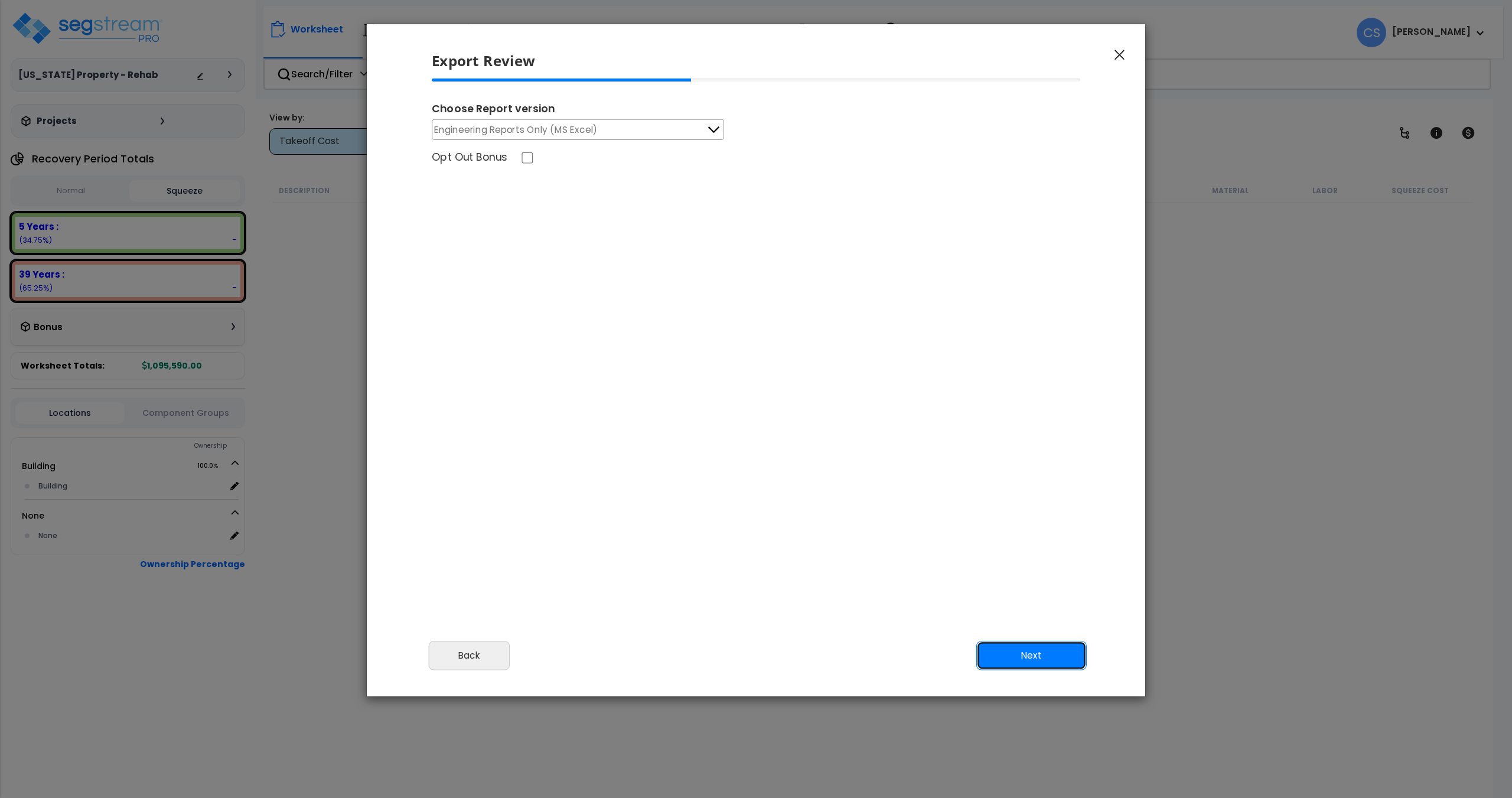
click at [1018, 650] on button "Next" at bounding box center [1031, 656] width 110 height 30
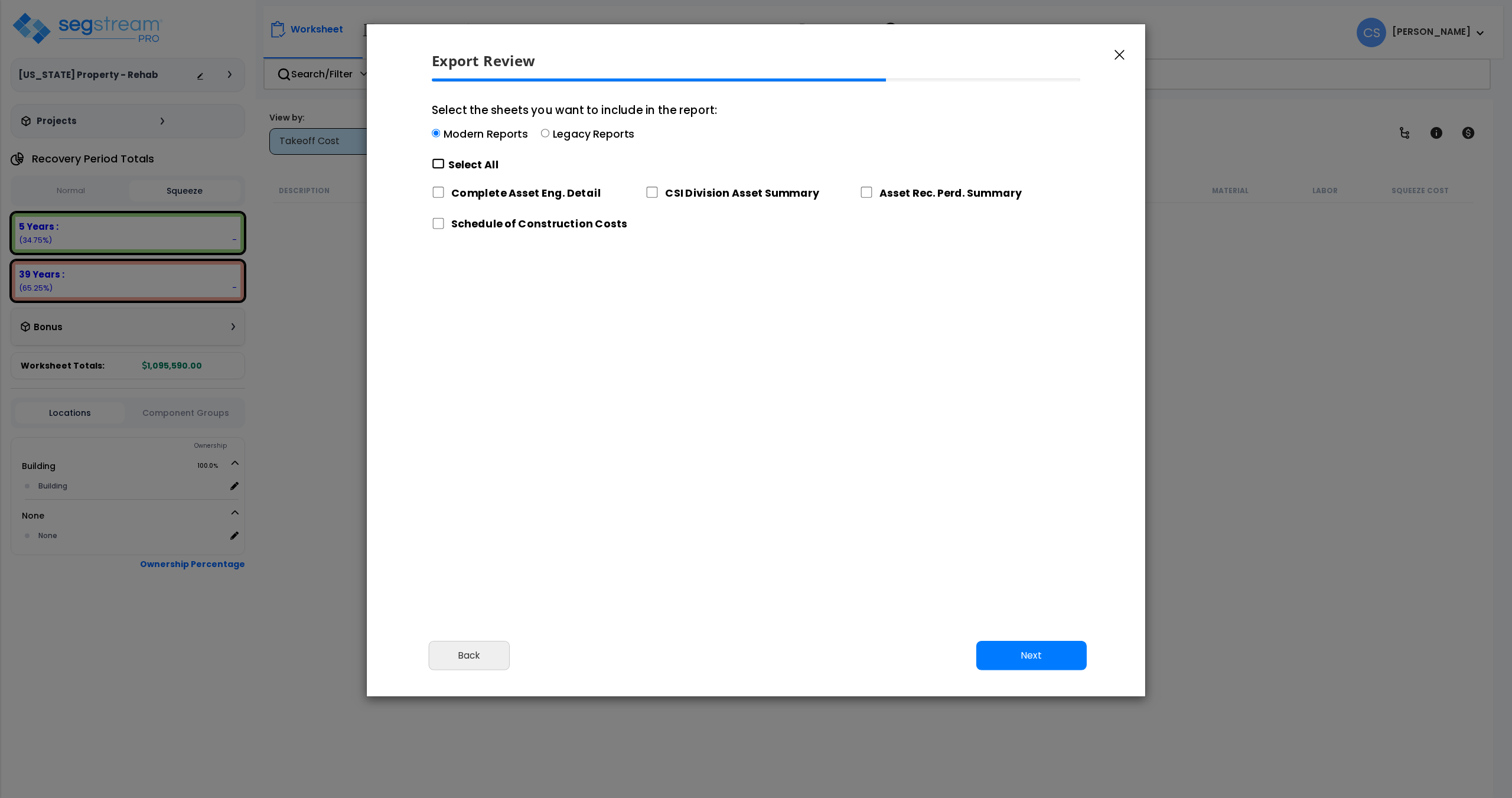
click at [440, 163] on input "Select the sheets you want to include in the report: Modern Reports Legacy Repo…" at bounding box center [438, 163] width 13 height 11
checkbox input "true"
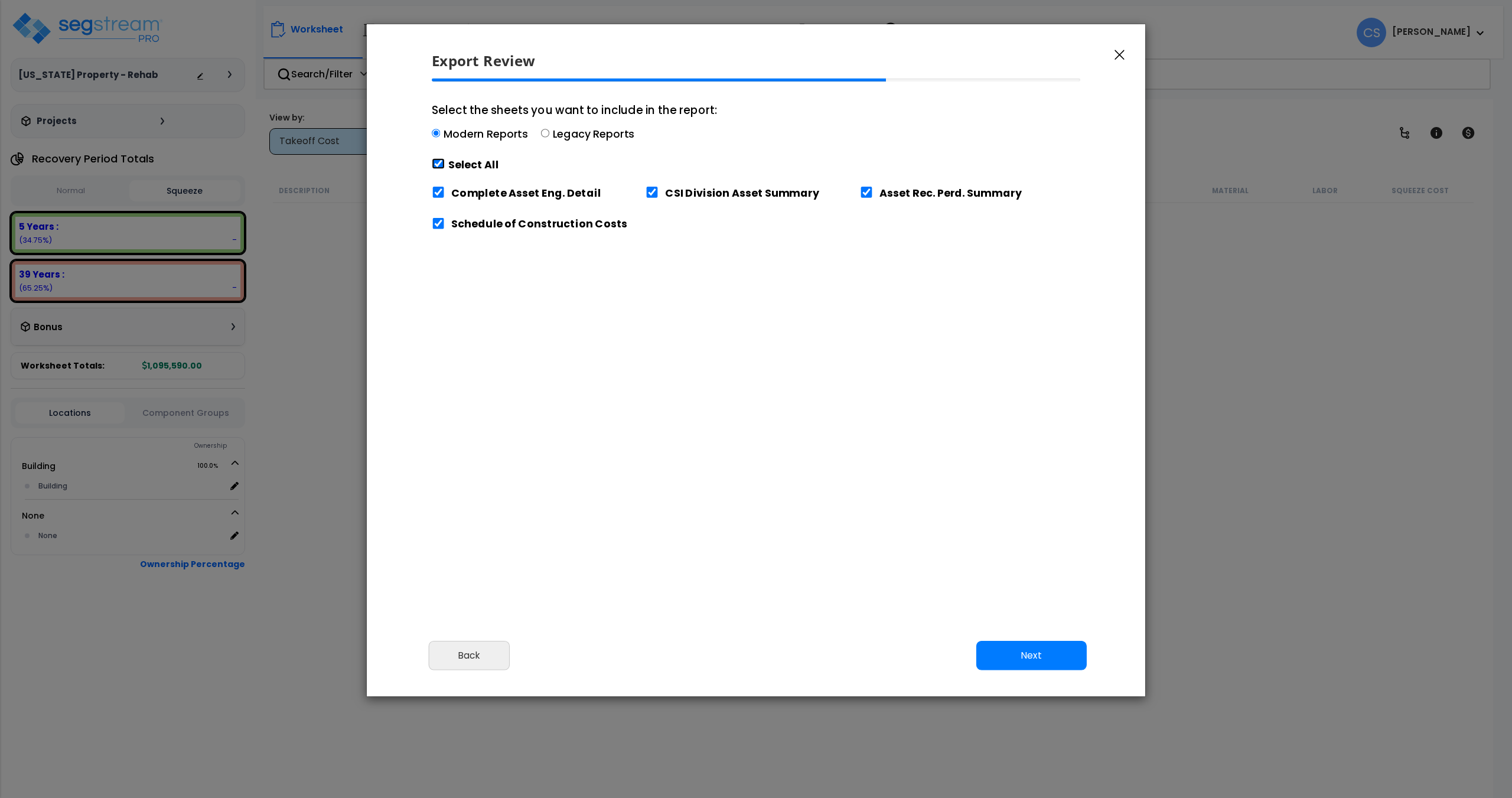
checkbox input "true"
click at [1033, 663] on button "Next" at bounding box center [1031, 656] width 110 height 30
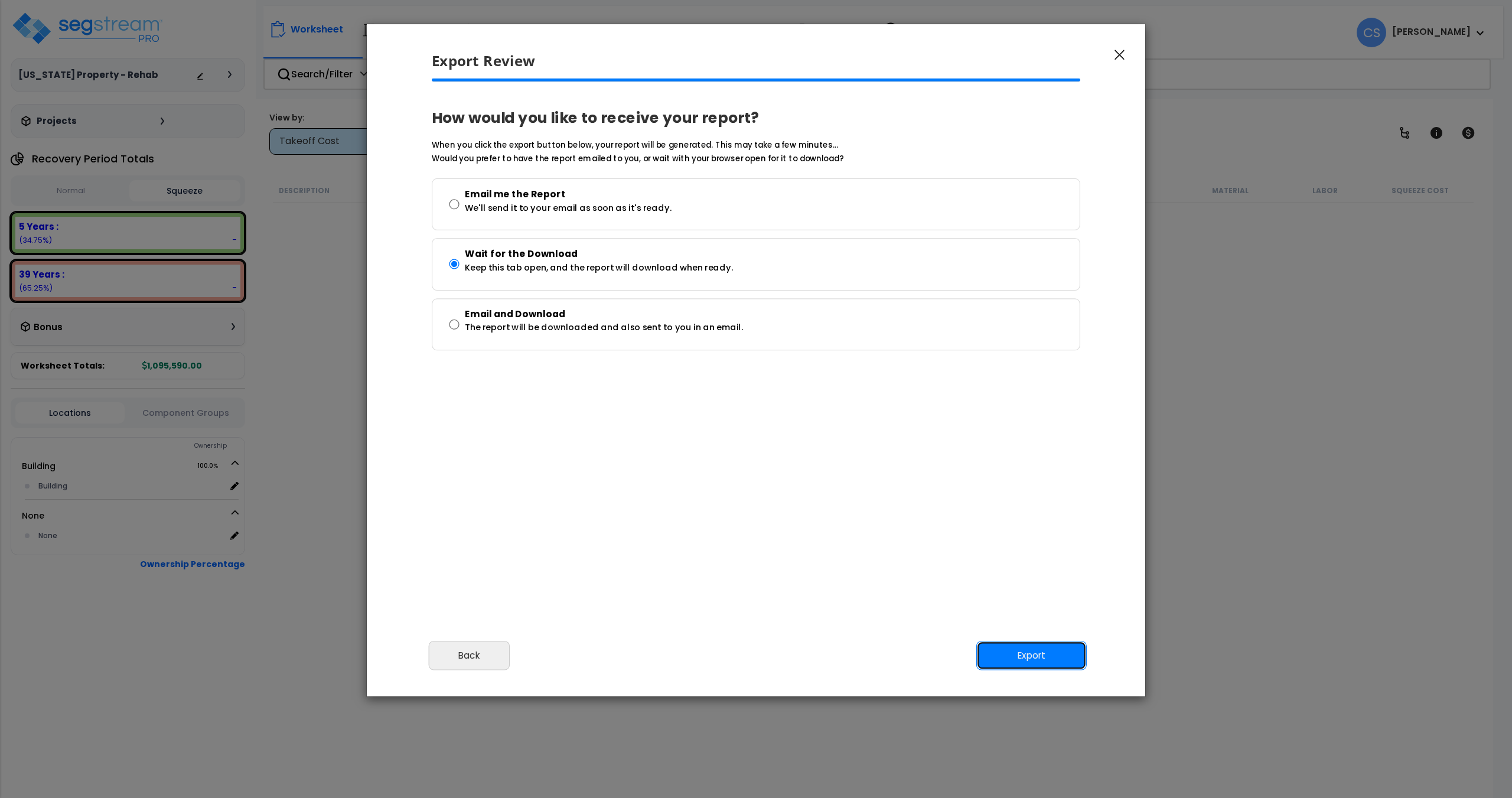
click at [1015, 656] on button "Export" at bounding box center [1031, 656] width 110 height 30
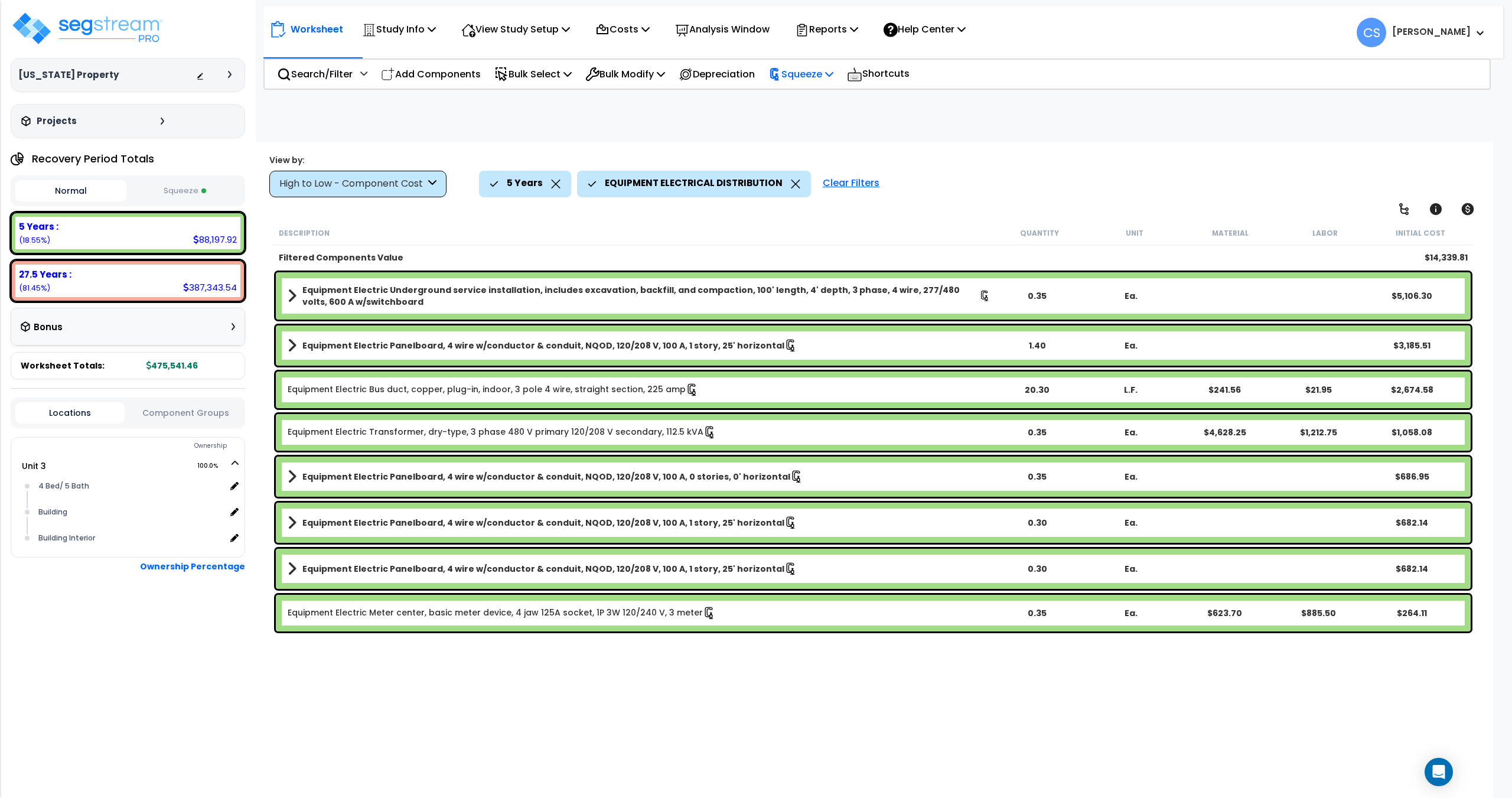
click at [811, 75] on p "Squeeze" at bounding box center [800, 74] width 65 height 16
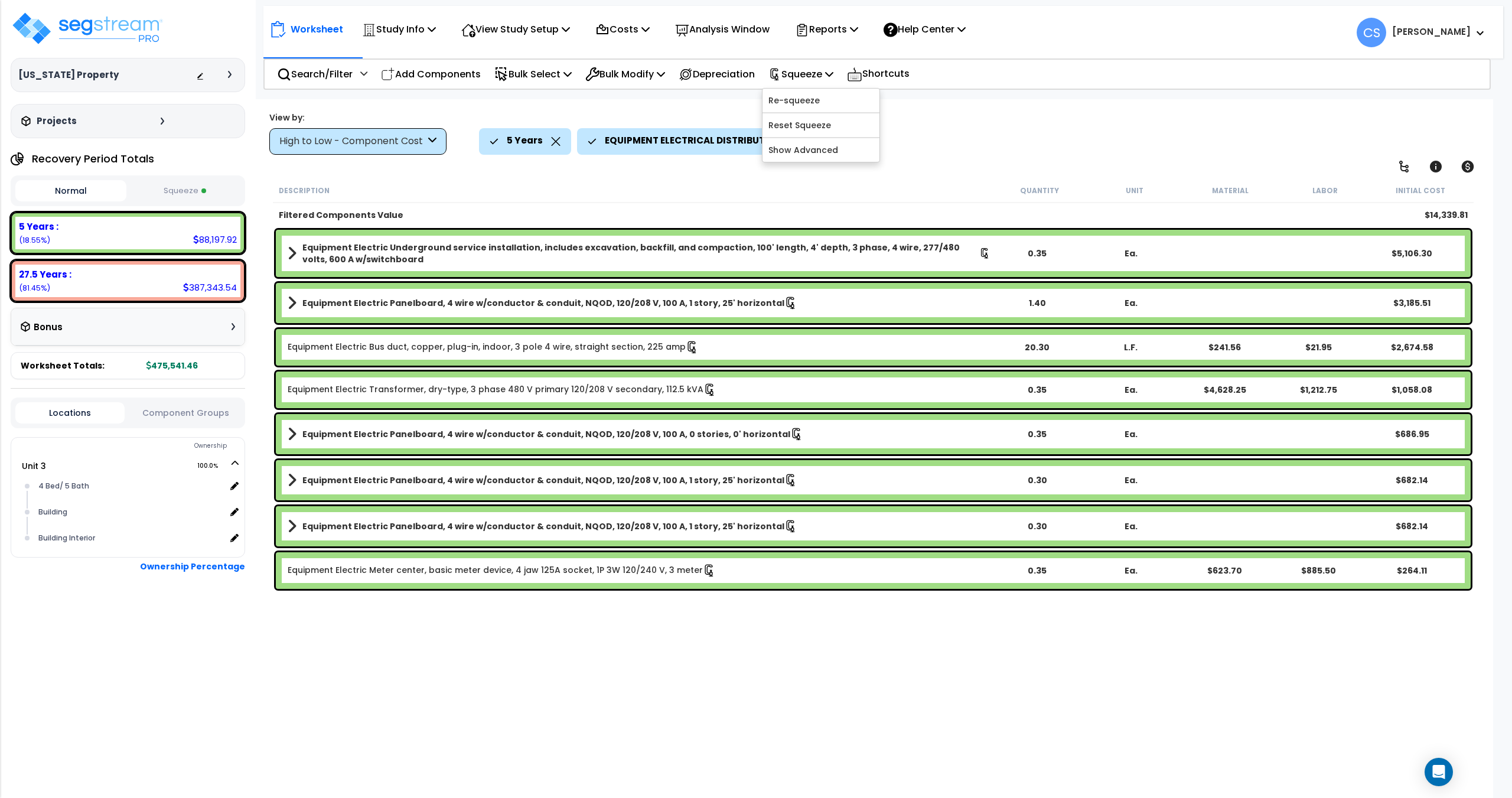
click at [184, 198] on button "Squeeze" at bounding box center [184, 191] width 111 height 21
drag, startPoint x: 626, startPoint y: 108, endPoint x: 687, endPoint y: 30, distance: 99.0
click at [626, 108] on div "Worksheet Study Info Study Setup Add Property Unit Template study Clone study CS" at bounding box center [873, 498] width 1239 height 798
click at [440, 34] on div "Study Info Study Setup Add Property Unit Template study Clone study" at bounding box center [399, 29] width 86 height 28
click at [436, 30] on icon at bounding box center [431, 28] width 8 height 10
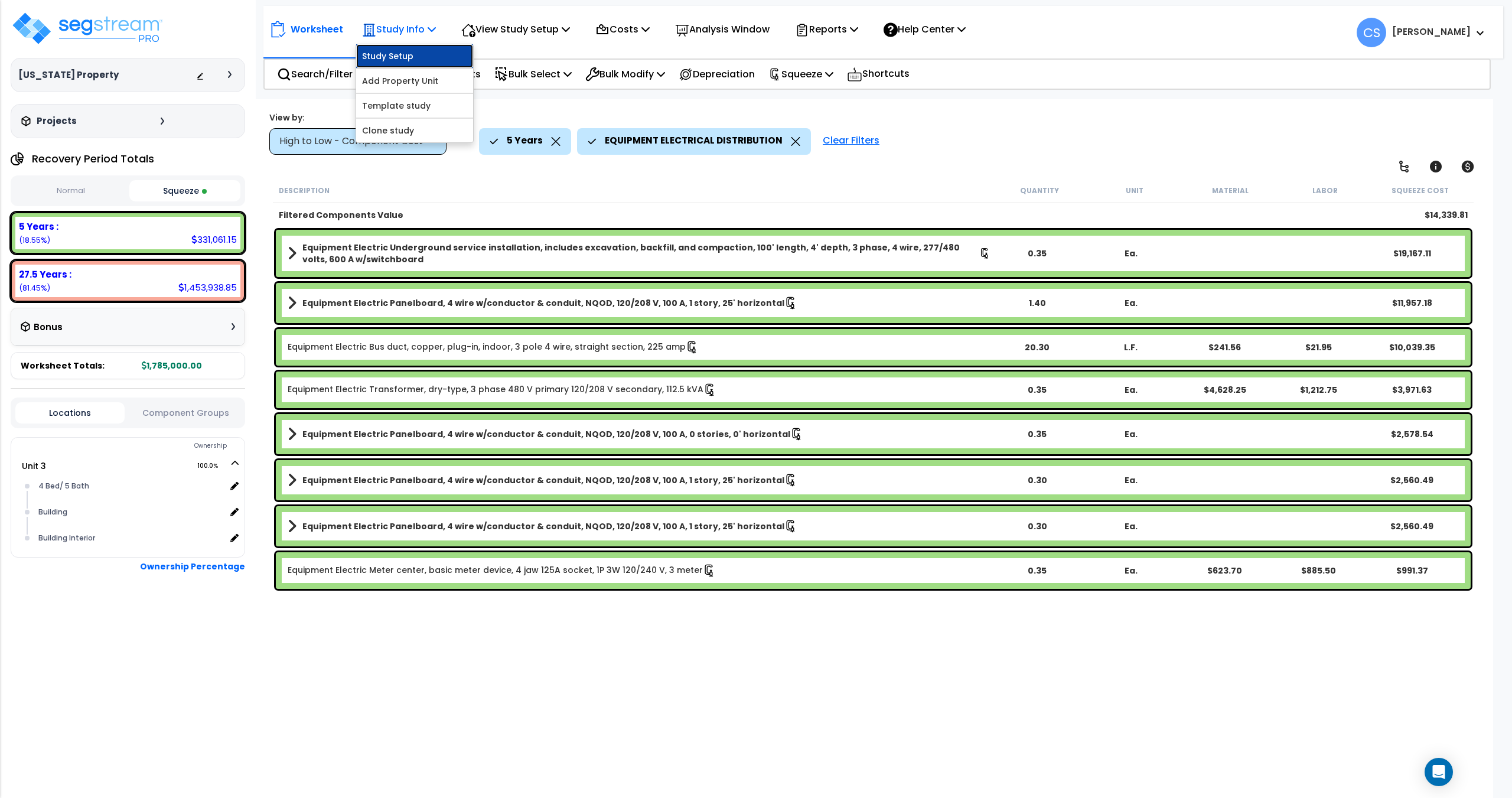
click at [409, 60] on link "Study Setup" at bounding box center [415, 56] width 117 height 24
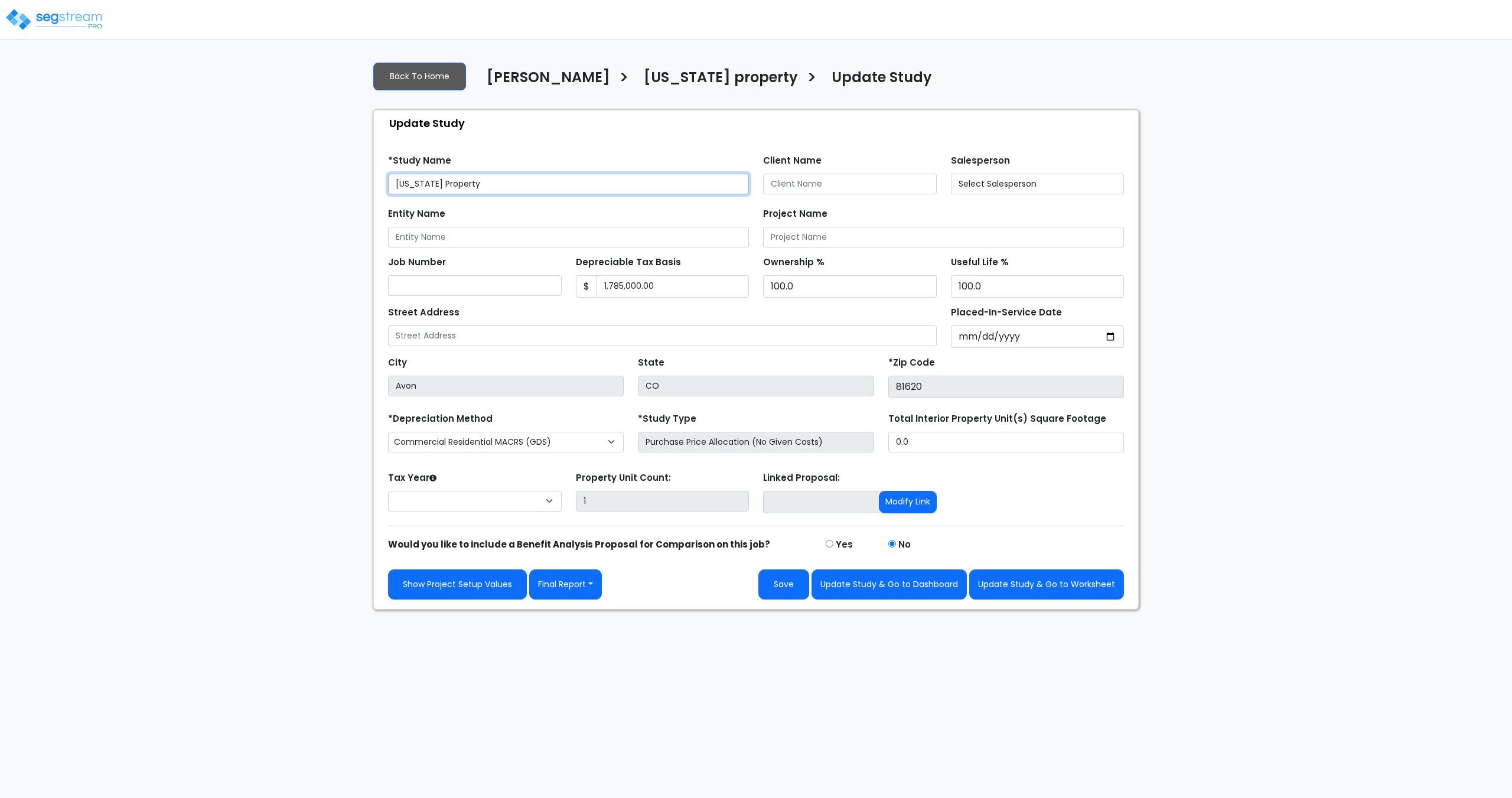
select select "2025"
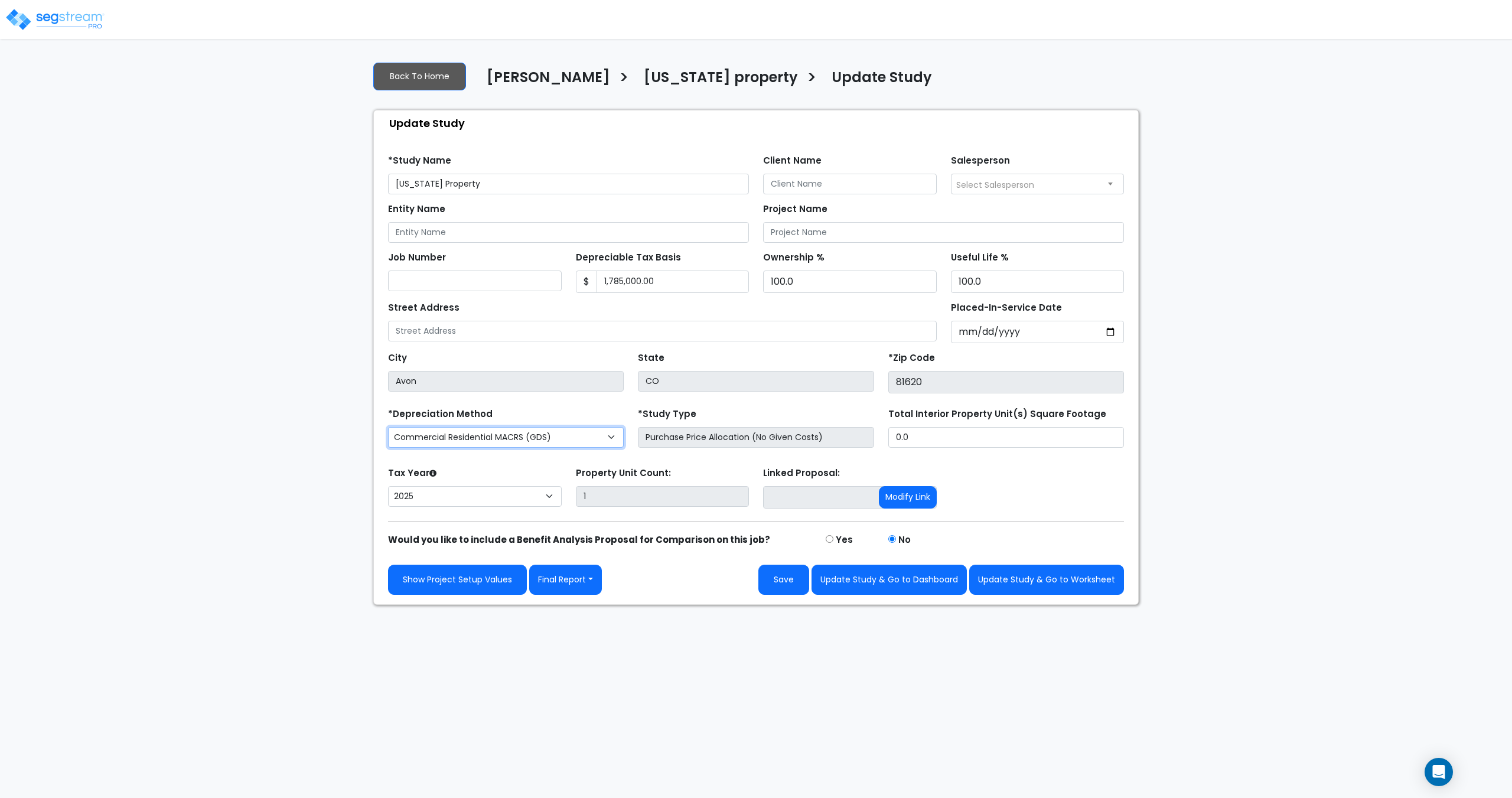
click at [494, 436] on select "Commercial MACRS (GDS) Commercial MACRS (GDS) Extended Commercial MACRS (ADS) C…" at bounding box center [505, 438] width 236 height 21
select select "CM(_17"
click at [1053, 581] on button "Update Study & Go to Worksheet" at bounding box center [1047, 579] width 155 height 30
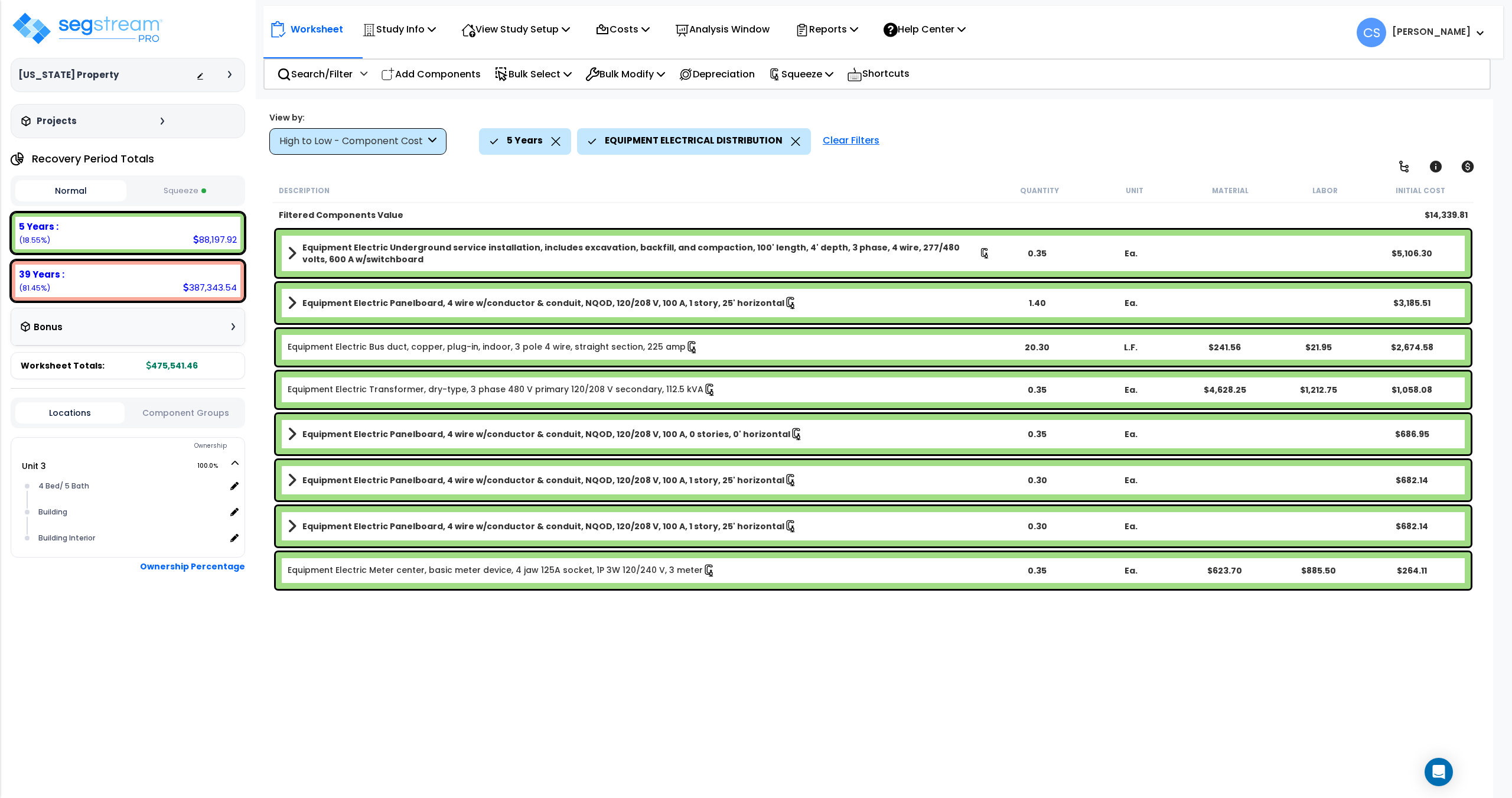
click at [178, 206] on div "Normal Squeeze" at bounding box center [127, 190] width 234 height 31
click at [186, 195] on button "Squeeze" at bounding box center [184, 191] width 111 height 21
click at [239, 13] on div "[US_STATE] Property Depreciable Tax Basis : $1,785,000.00 Placed-In-Service Dat…" at bounding box center [127, 74] width 234 height 128
click at [853, 35] on p "Reports" at bounding box center [826, 29] width 63 height 16
click at [848, 52] on link "Get Report" at bounding box center [847, 56] width 117 height 24
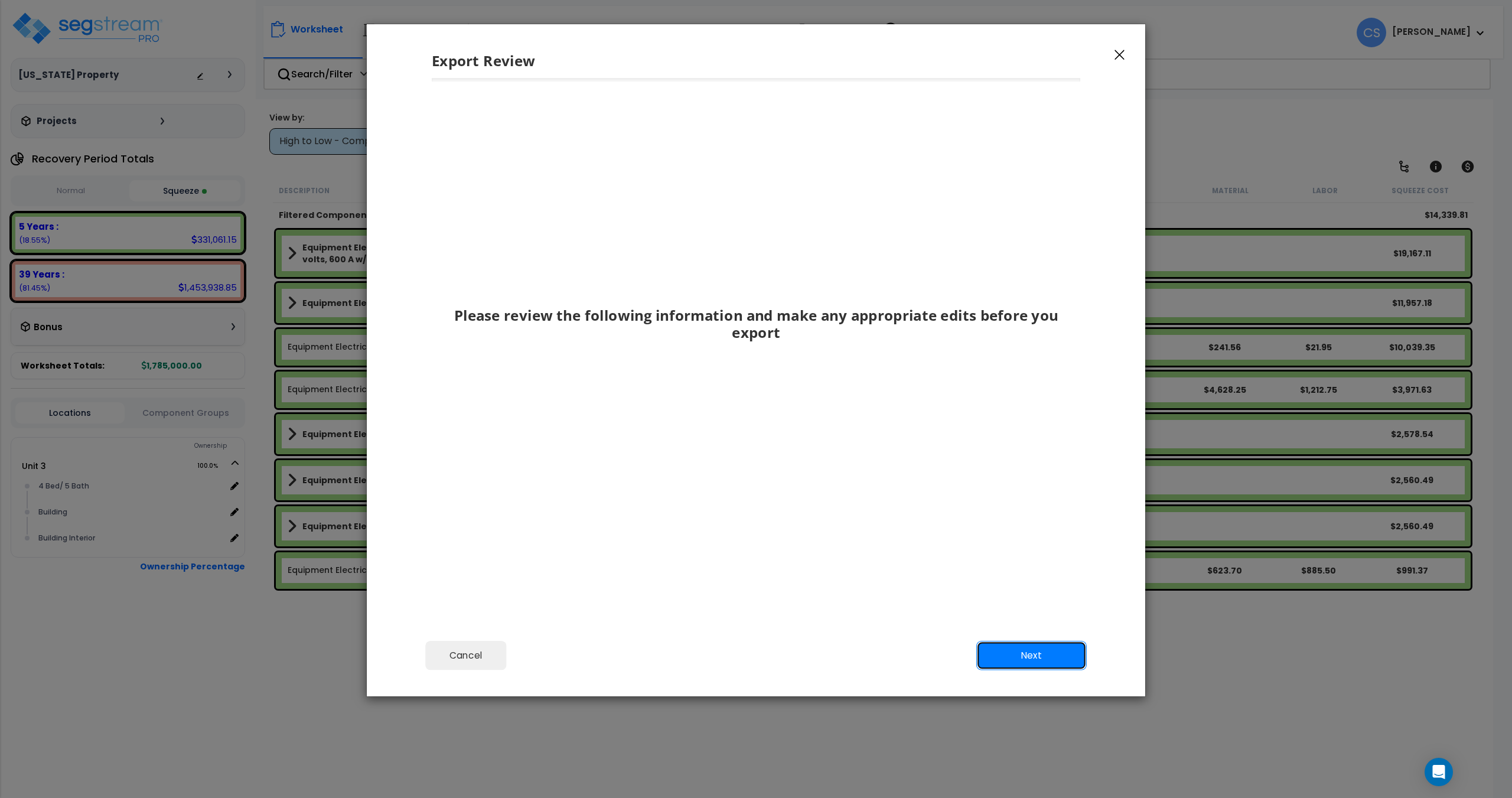
click at [1019, 655] on button "Next" at bounding box center [1031, 656] width 110 height 30
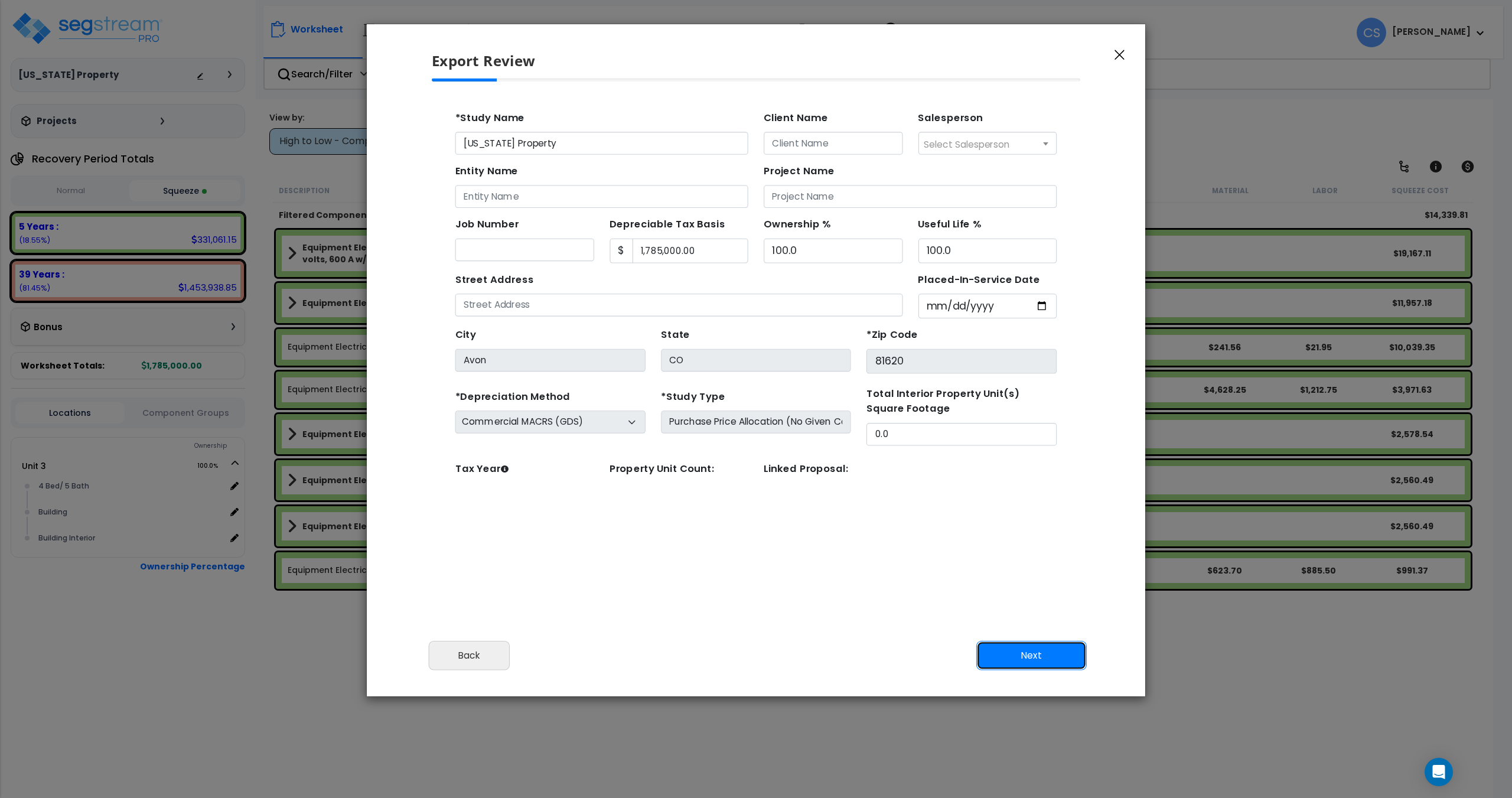
click at [1018, 656] on button "Next" at bounding box center [1031, 656] width 110 height 30
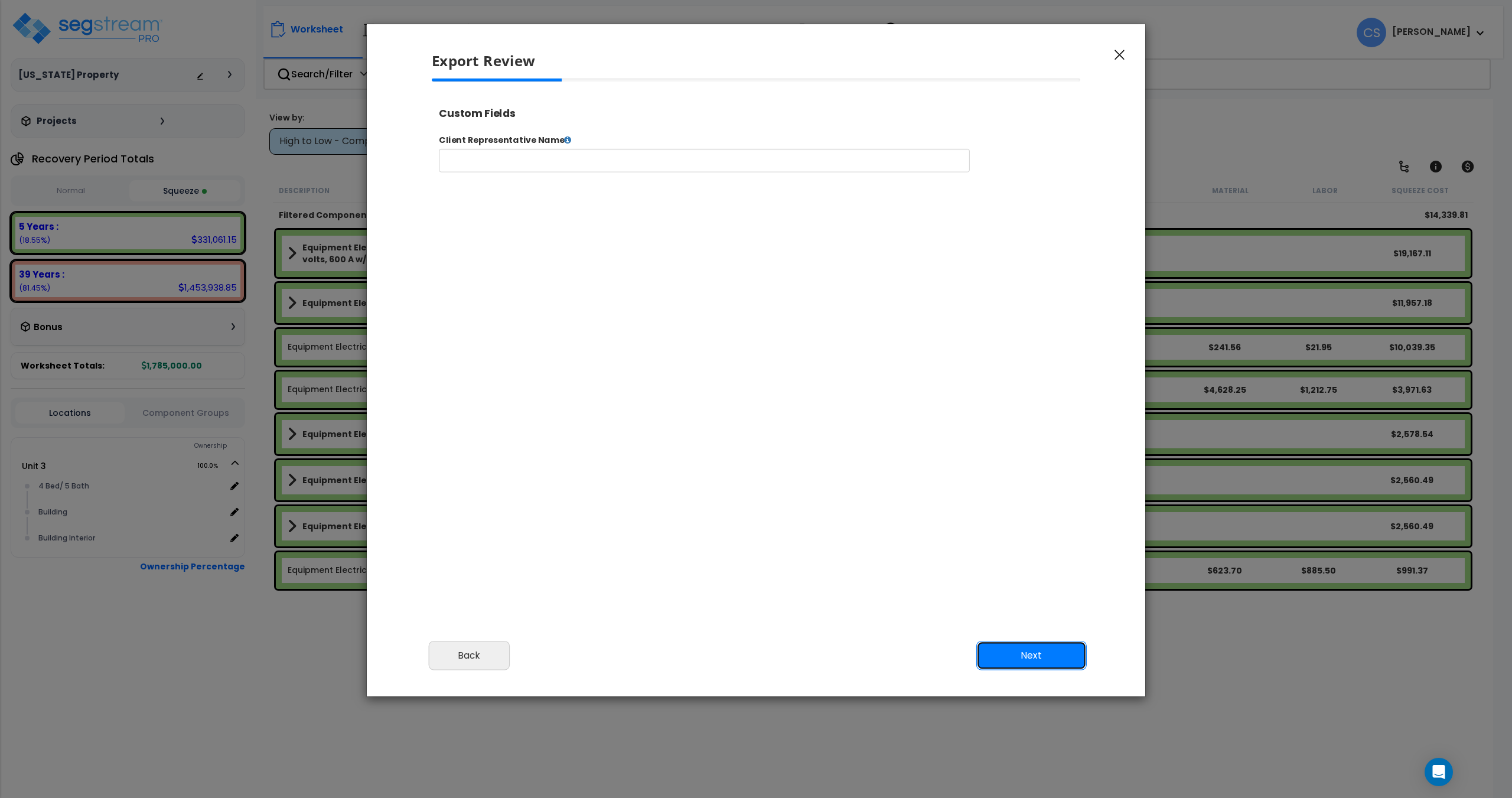
click at [1018, 656] on button "Next" at bounding box center [1031, 656] width 110 height 30
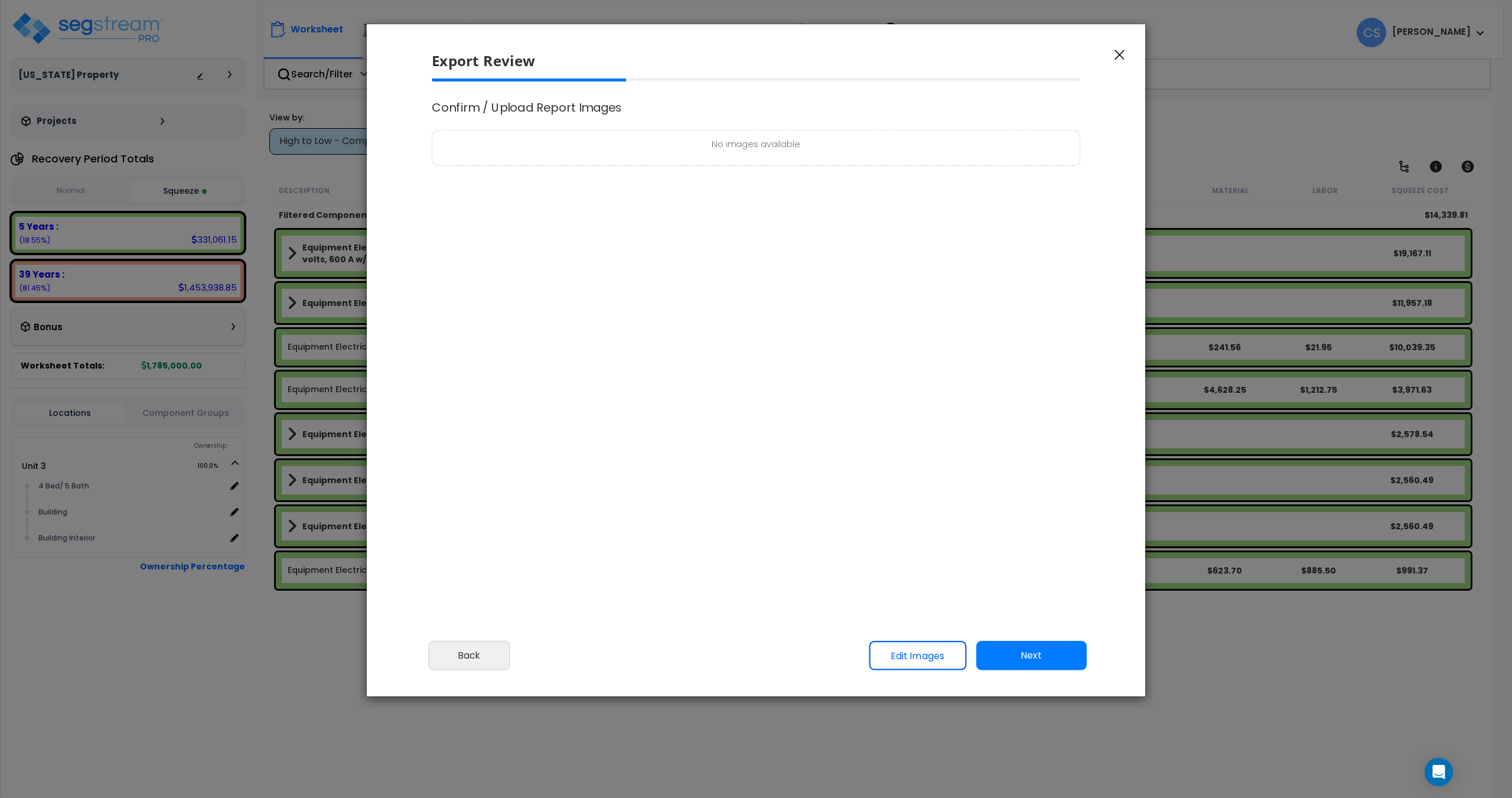
select select "2025"
click at [1018, 656] on button "Next" at bounding box center [1031, 656] width 110 height 30
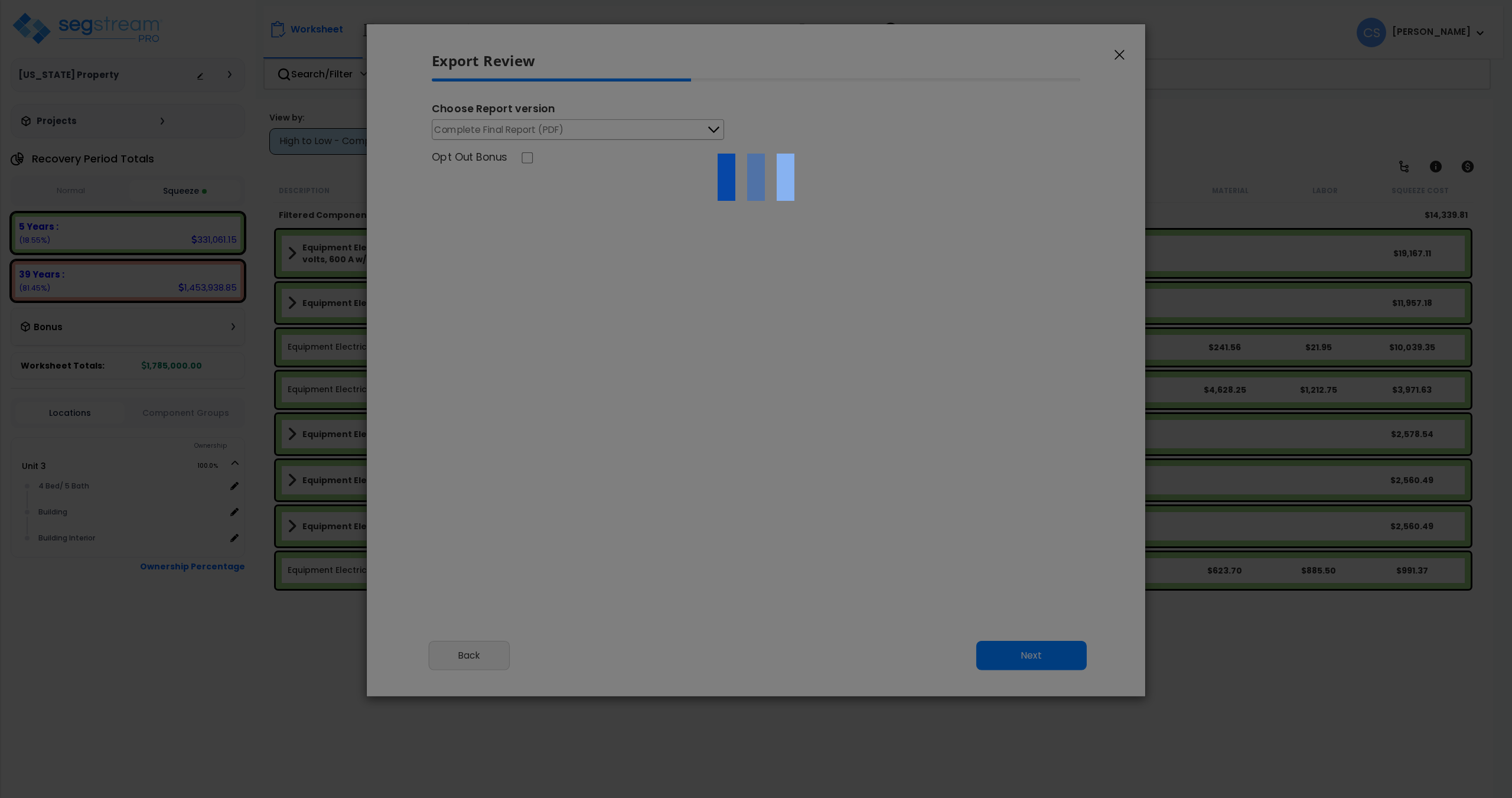
scroll to position [482, 30]
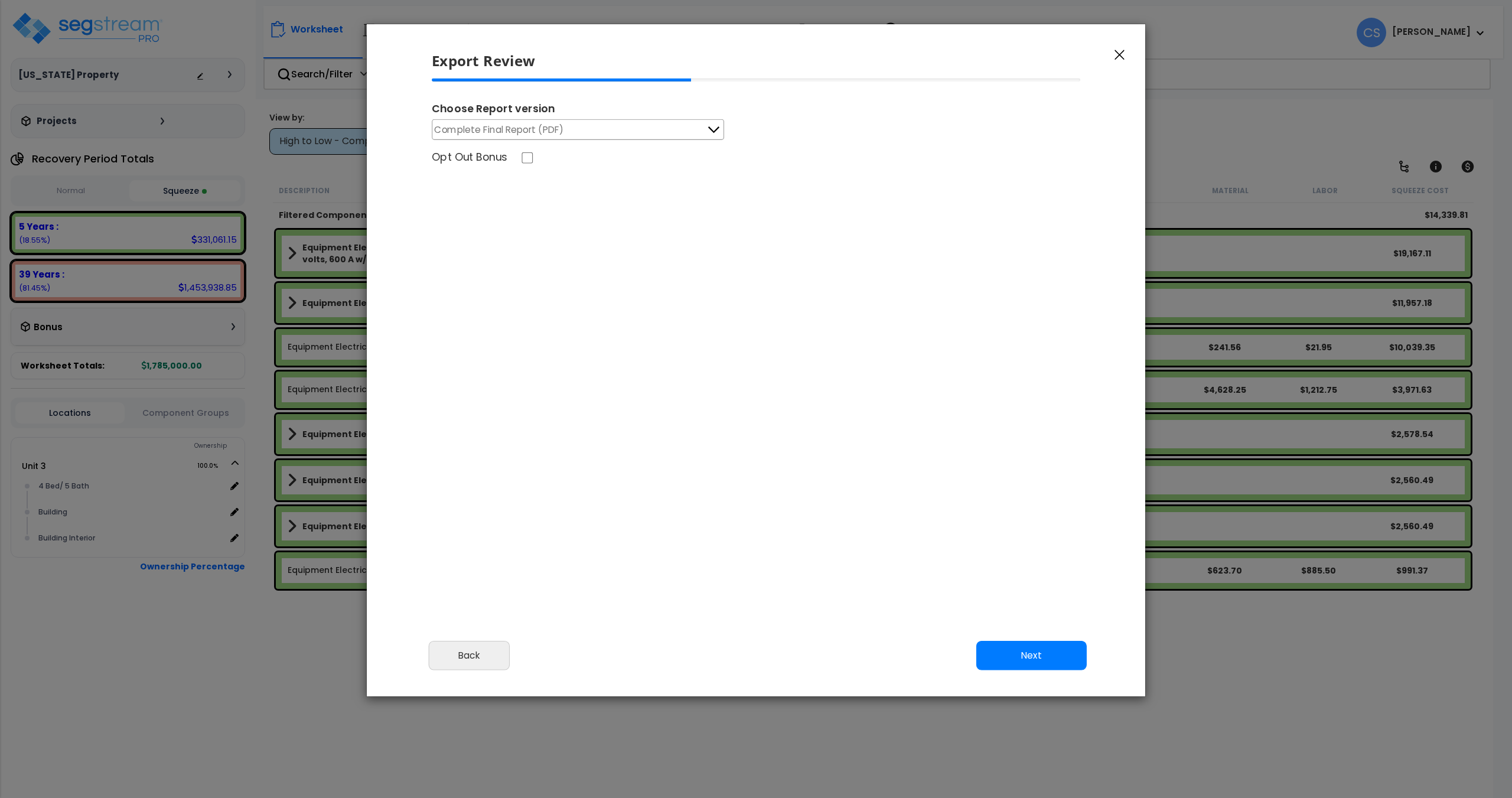
click at [561, 124] on span "Complete Final Report (PDF)" at bounding box center [499, 130] width 129 height 15
click at [1042, 648] on button "Next" at bounding box center [1031, 656] width 110 height 30
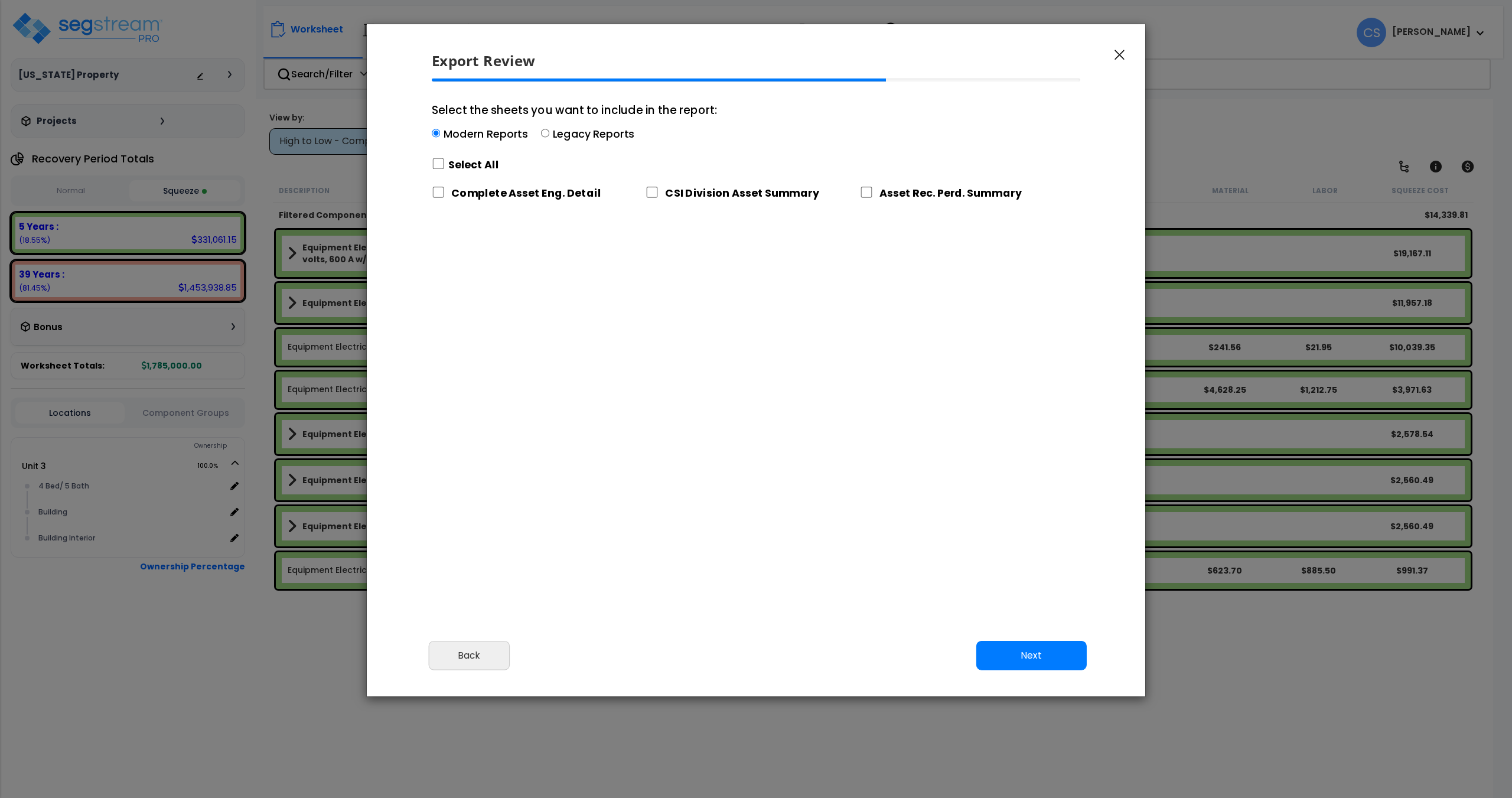
click at [445, 161] on div "Select All" at bounding box center [574, 165] width 286 height 21
click at [440, 138] on input "Select the sheets you want to include in the report: Modern Reports Legacy Repo…" at bounding box center [435, 133] width 8 height 8
click at [438, 163] on input "Select the sheets you want to include in the report: Modern Reports Legacy Repo…" at bounding box center [438, 163] width 13 height 11
checkbox input "true"
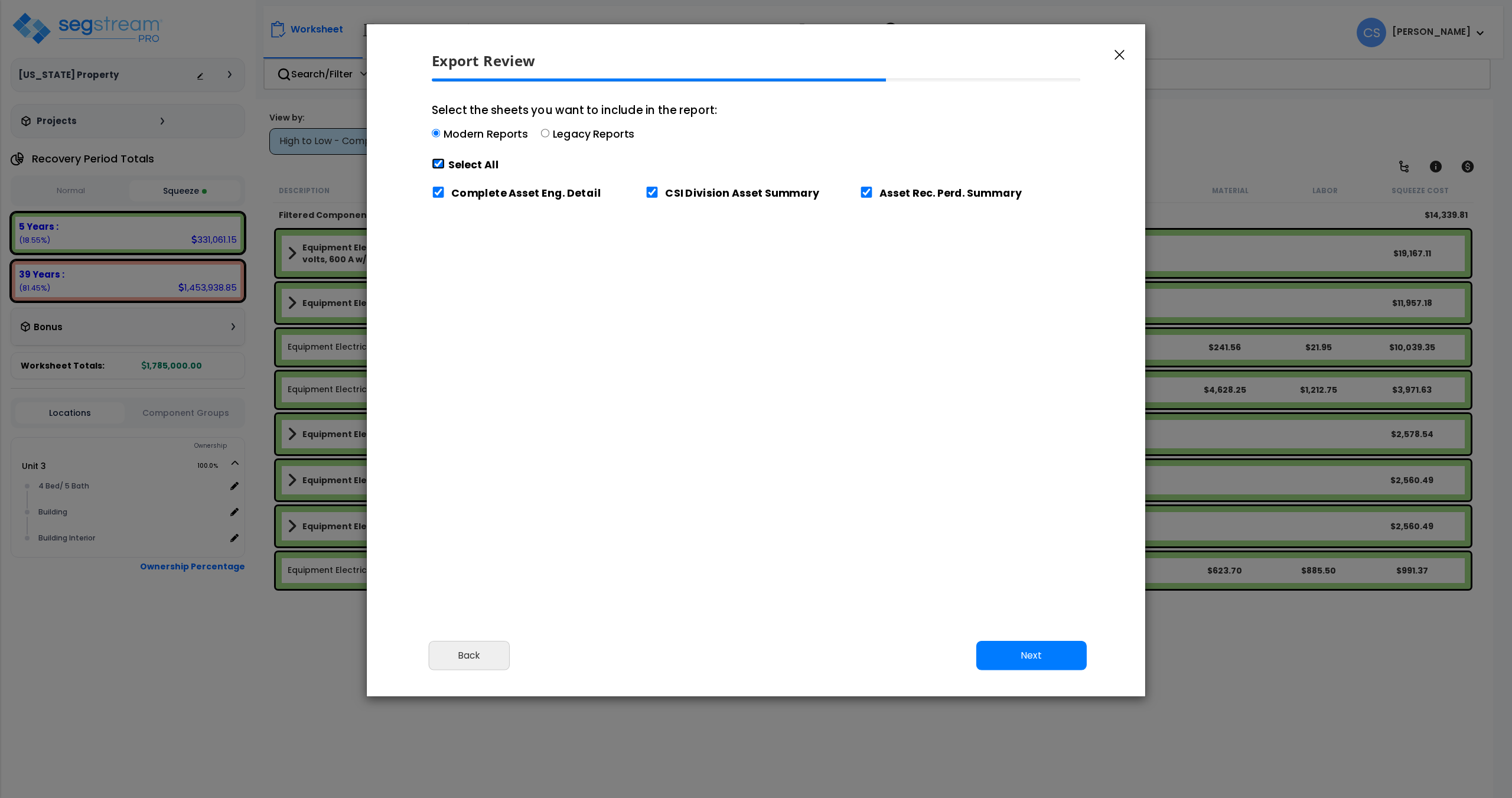
checkbox input "true"
click at [1059, 641] on button "Next" at bounding box center [1031, 656] width 110 height 30
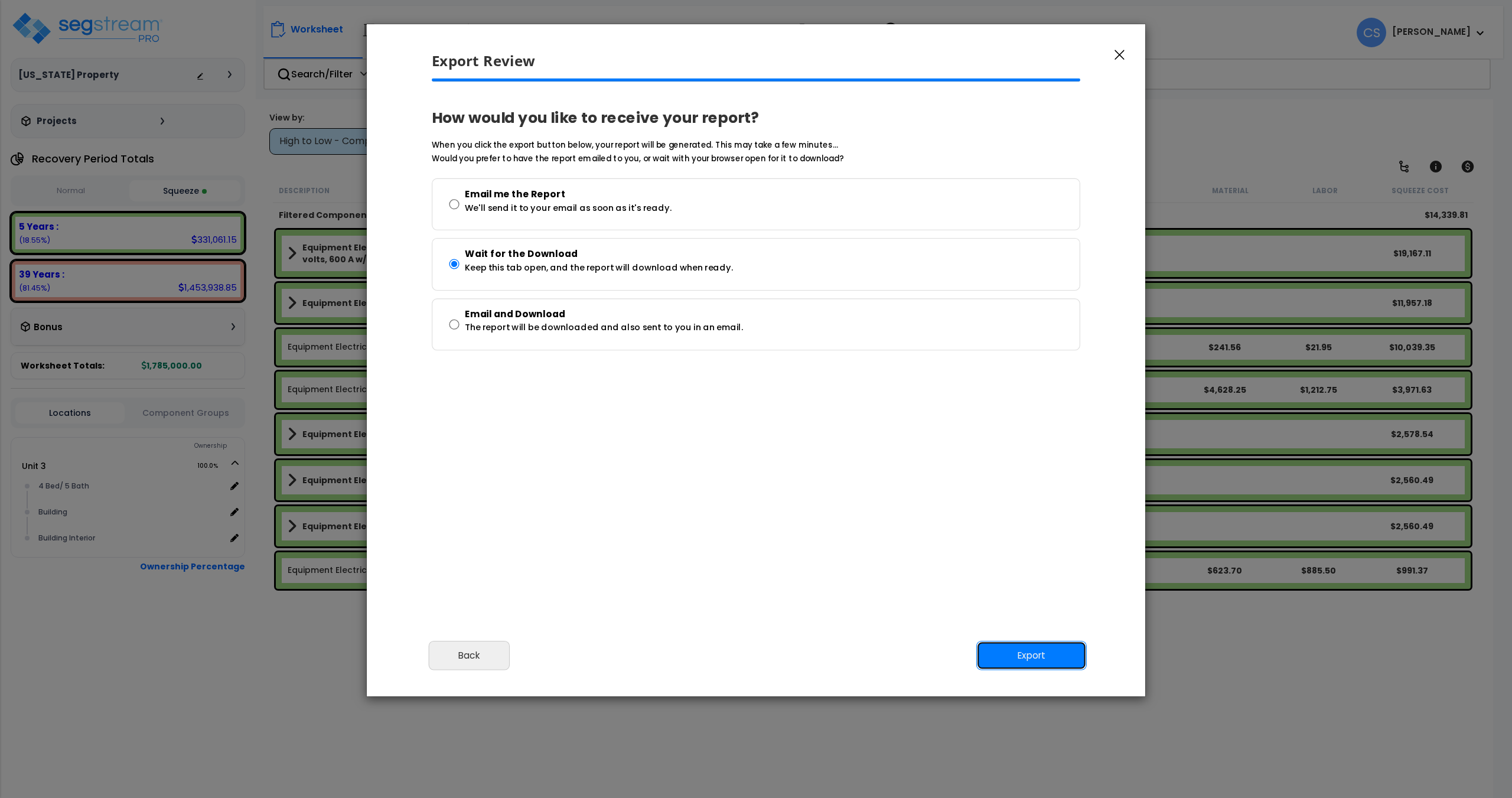
click at [989, 655] on button "Export" at bounding box center [1031, 656] width 110 height 30
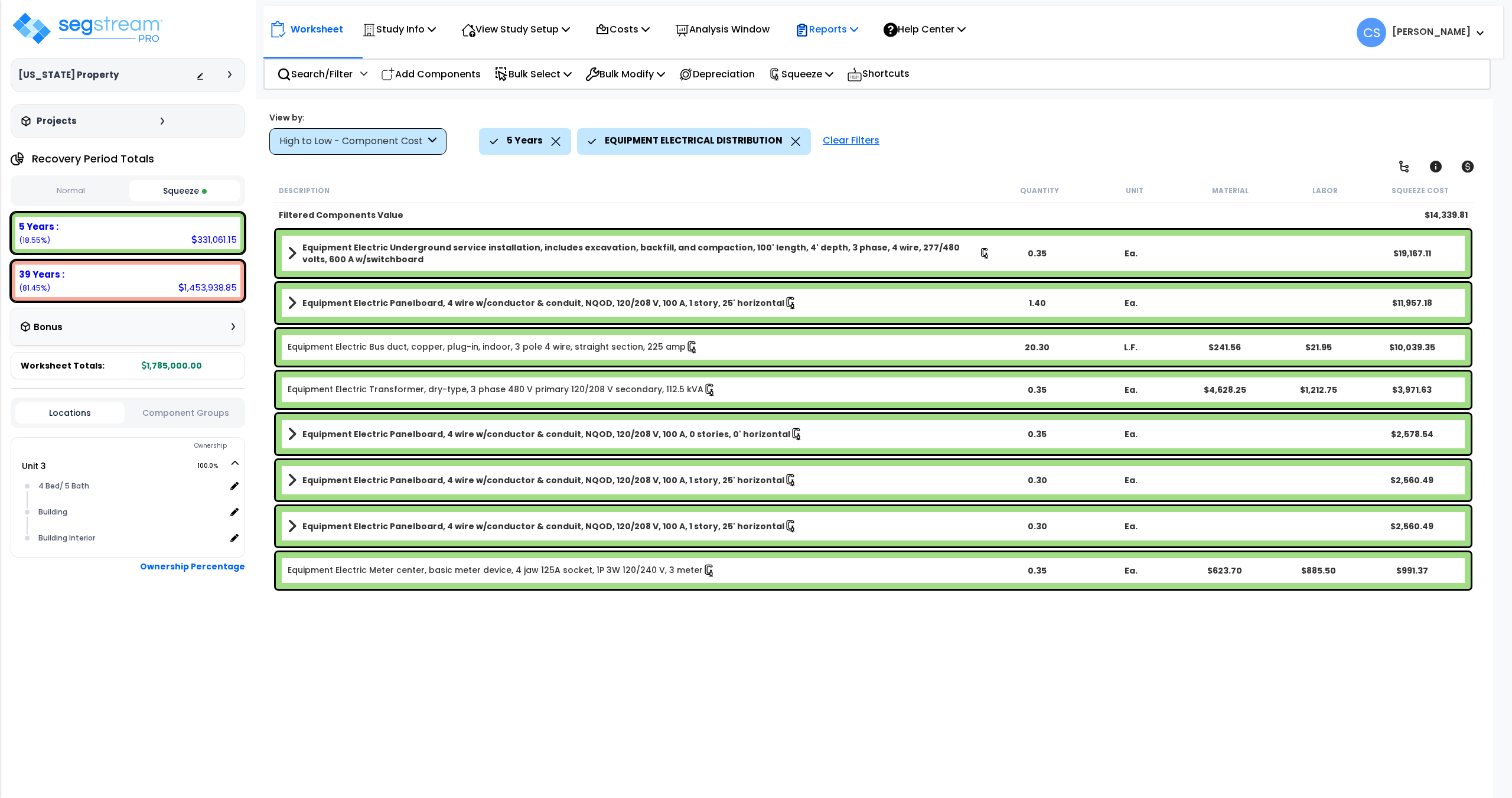
click at [858, 27] on p "Reports" at bounding box center [826, 29] width 63 height 16
click at [851, 54] on link "Get Report" at bounding box center [847, 56] width 117 height 24
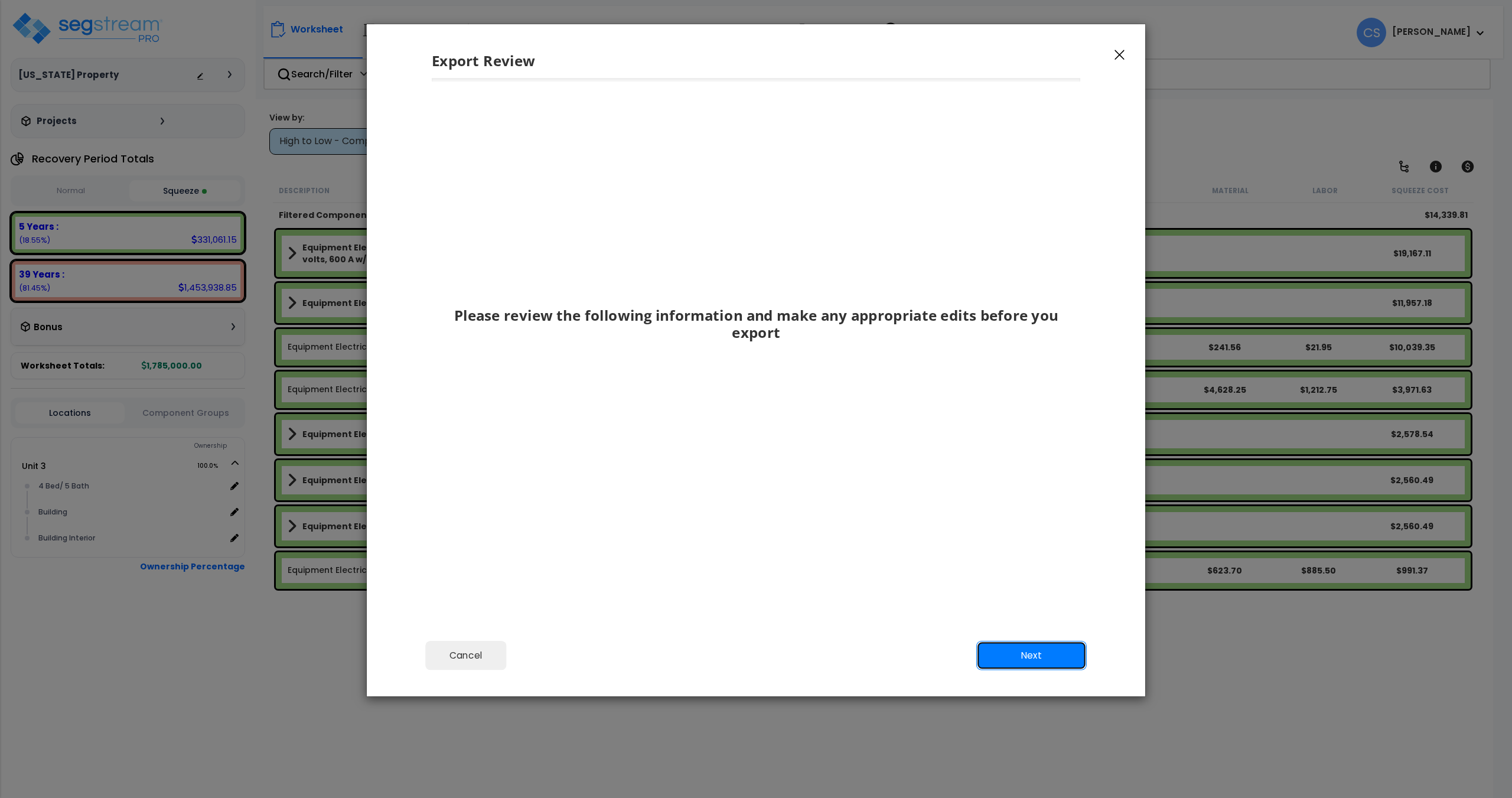
click at [1016, 653] on button "Next" at bounding box center [1031, 656] width 110 height 30
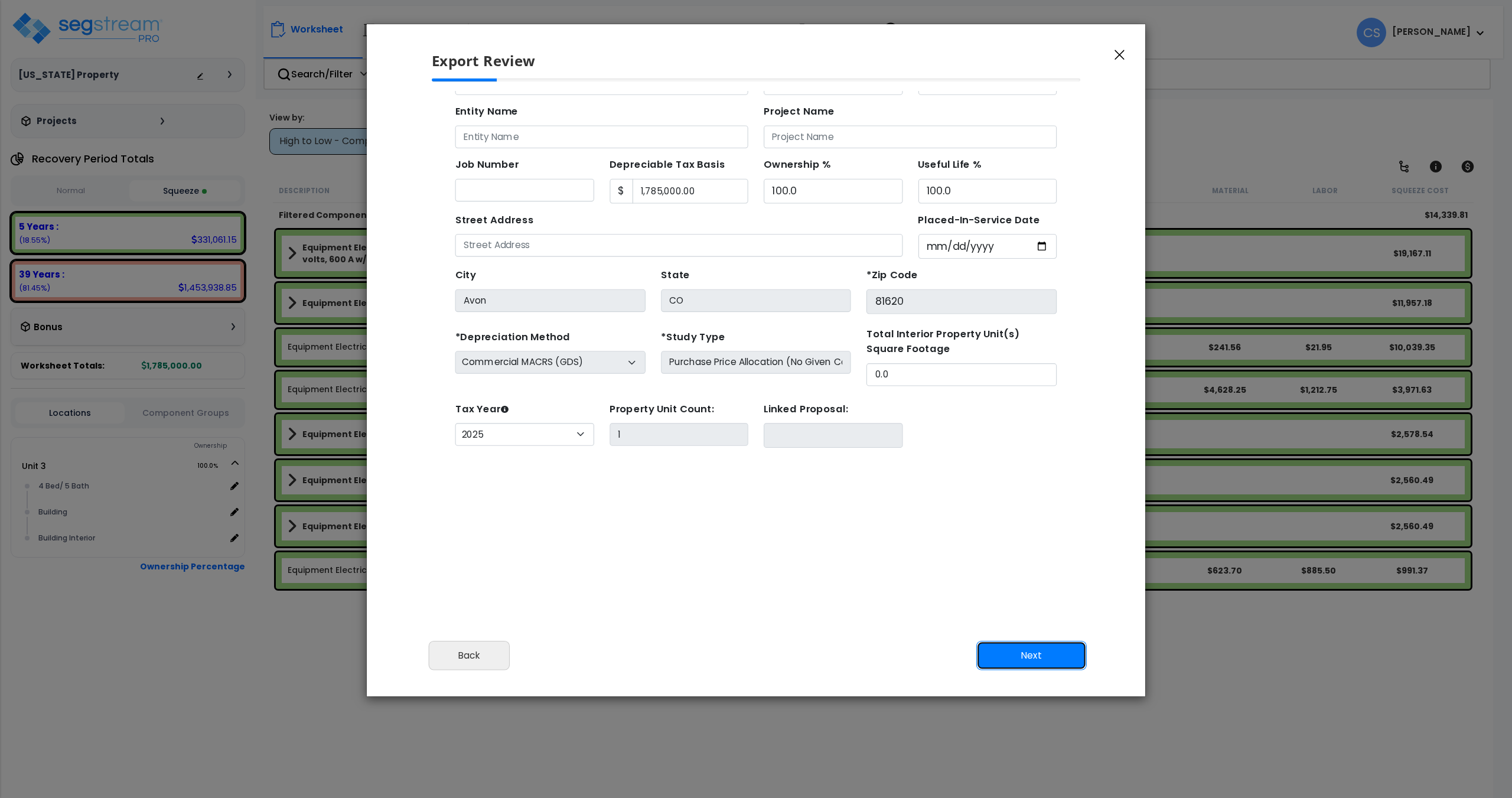
scroll to position [54, 0]
click at [1012, 649] on button "Next" at bounding box center [1031, 656] width 110 height 30
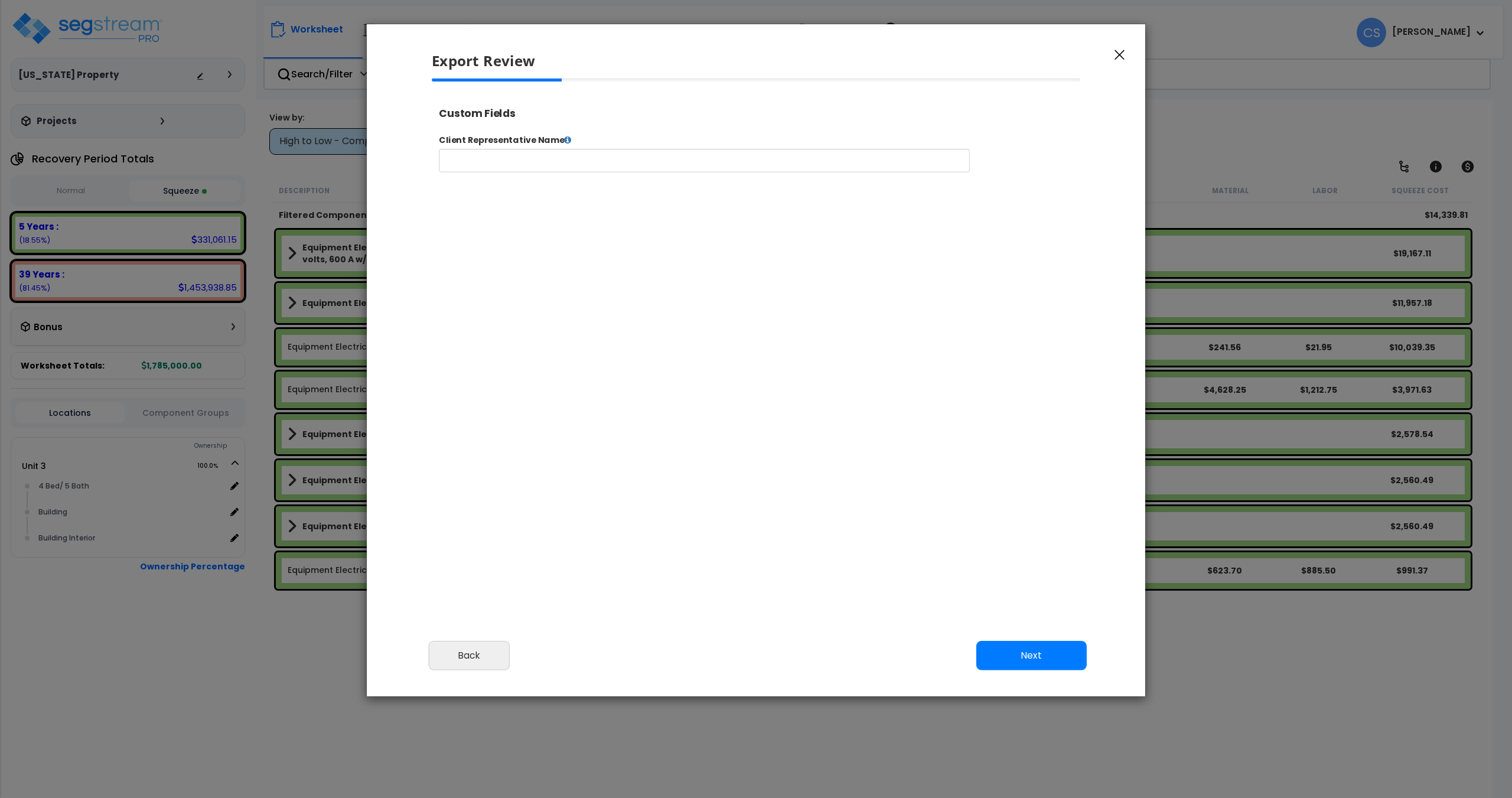
select select "2025"
click at [1008, 648] on button "Next" at bounding box center [1031, 656] width 110 height 30
click at [1044, 660] on button "Next" at bounding box center [1031, 656] width 110 height 30
click at [598, 128] on button "Complete Final Report (PDF)" at bounding box center [578, 130] width 292 height 21
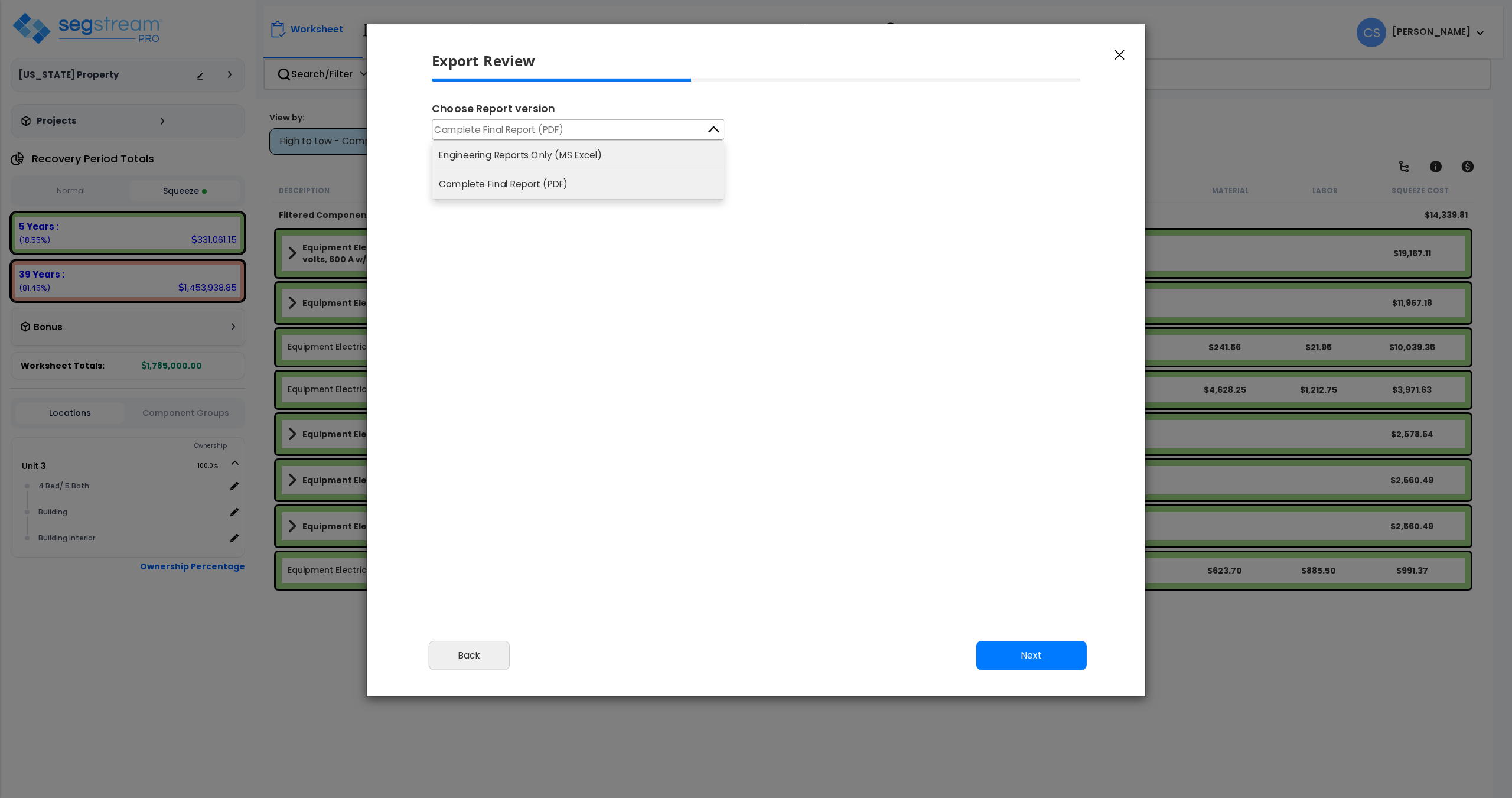
click at [590, 154] on li "Engineering Reports Only (MS Excel)" at bounding box center [578, 155] width 291 height 29
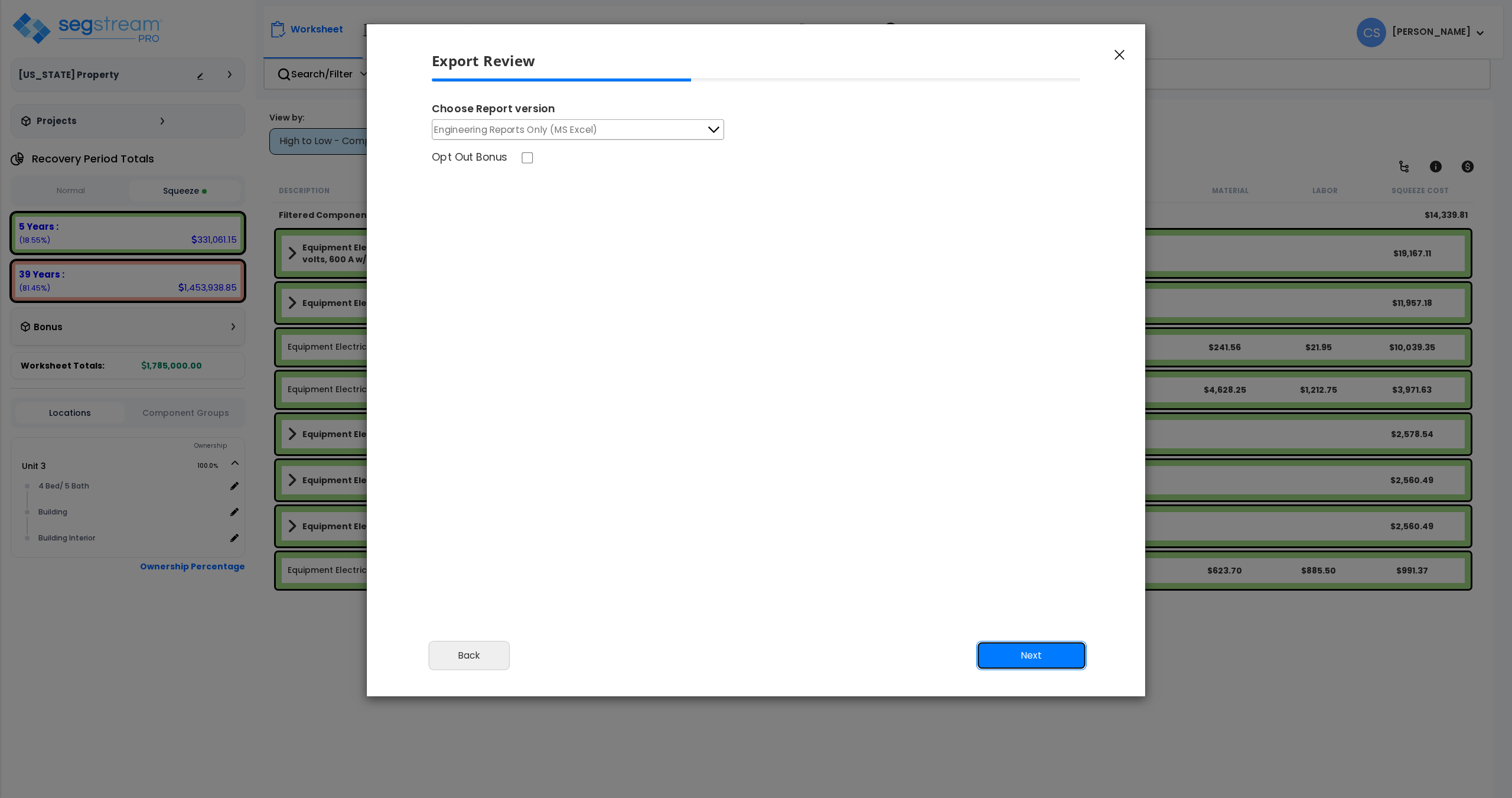
click at [1056, 665] on button "Next" at bounding box center [1031, 656] width 110 height 30
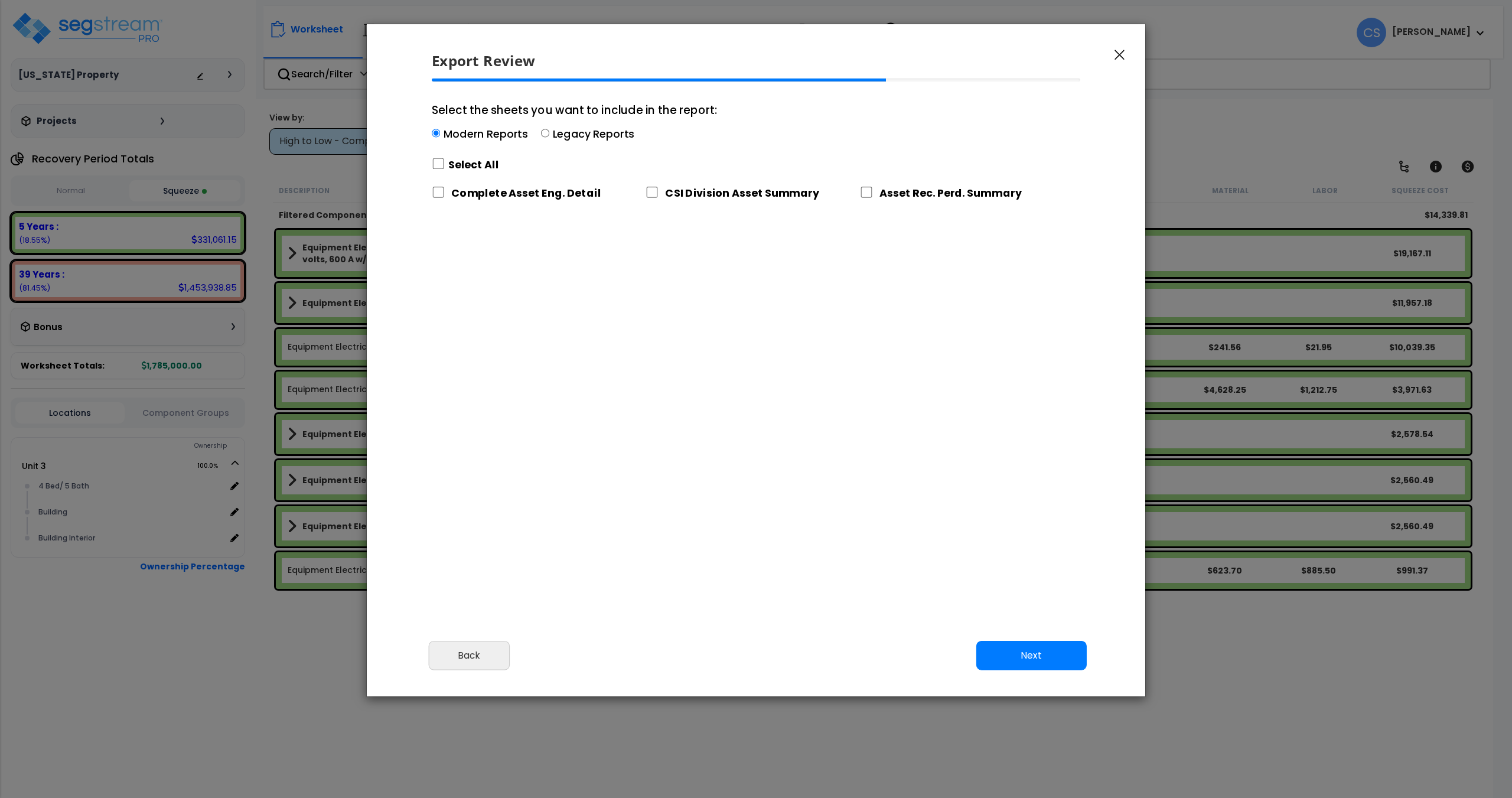
click at [448, 164] on label "Select All" at bounding box center [473, 165] width 51 height 15
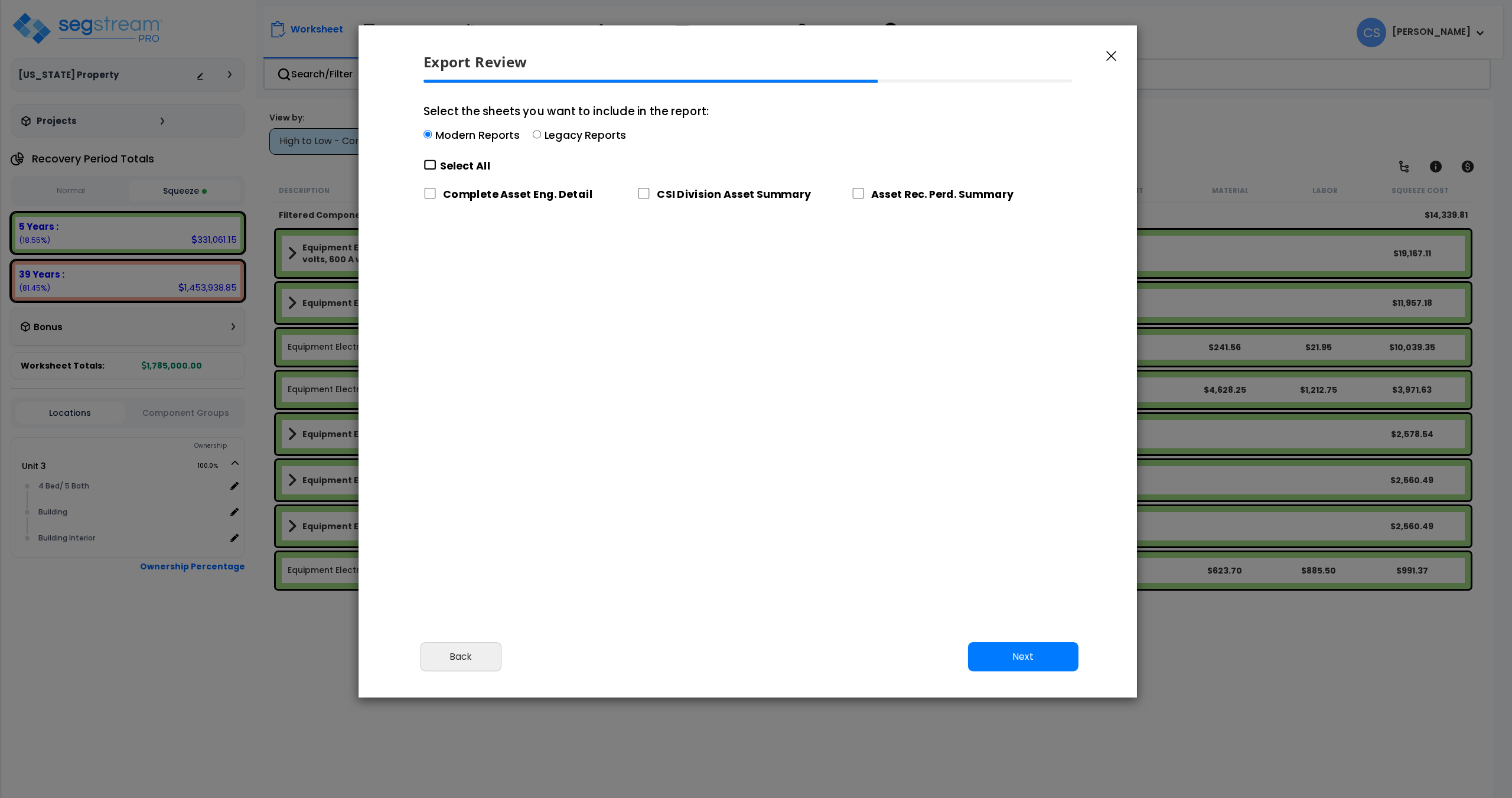
click at [429, 163] on input "Select the sheets you want to include in the report: Modern Reports Legacy Repo…" at bounding box center [429, 165] width 13 height 11
checkbox input "true"
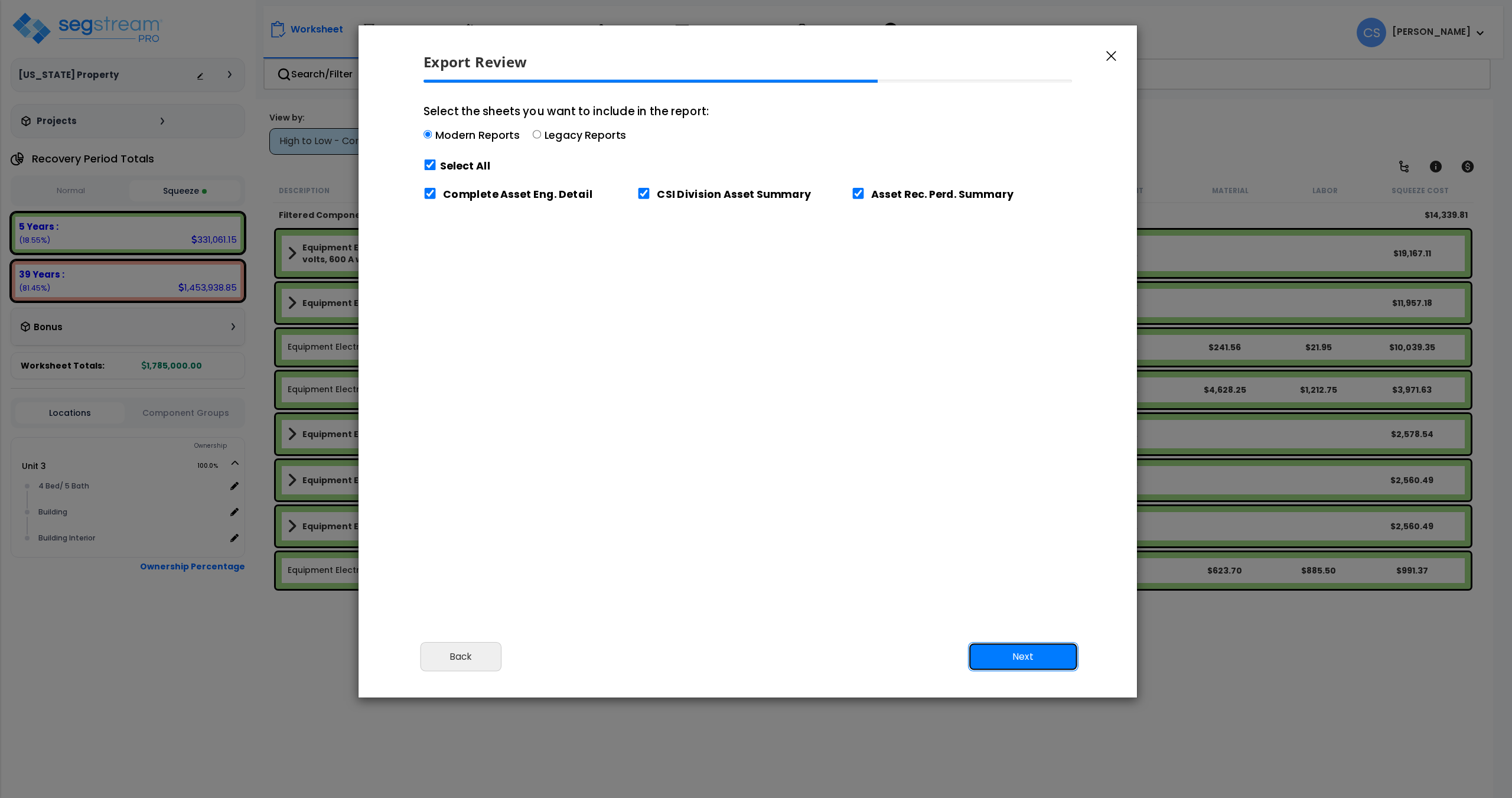
click at [1042, 651] on button "Next" at bounding box center [1023, 657] width 110 height 30
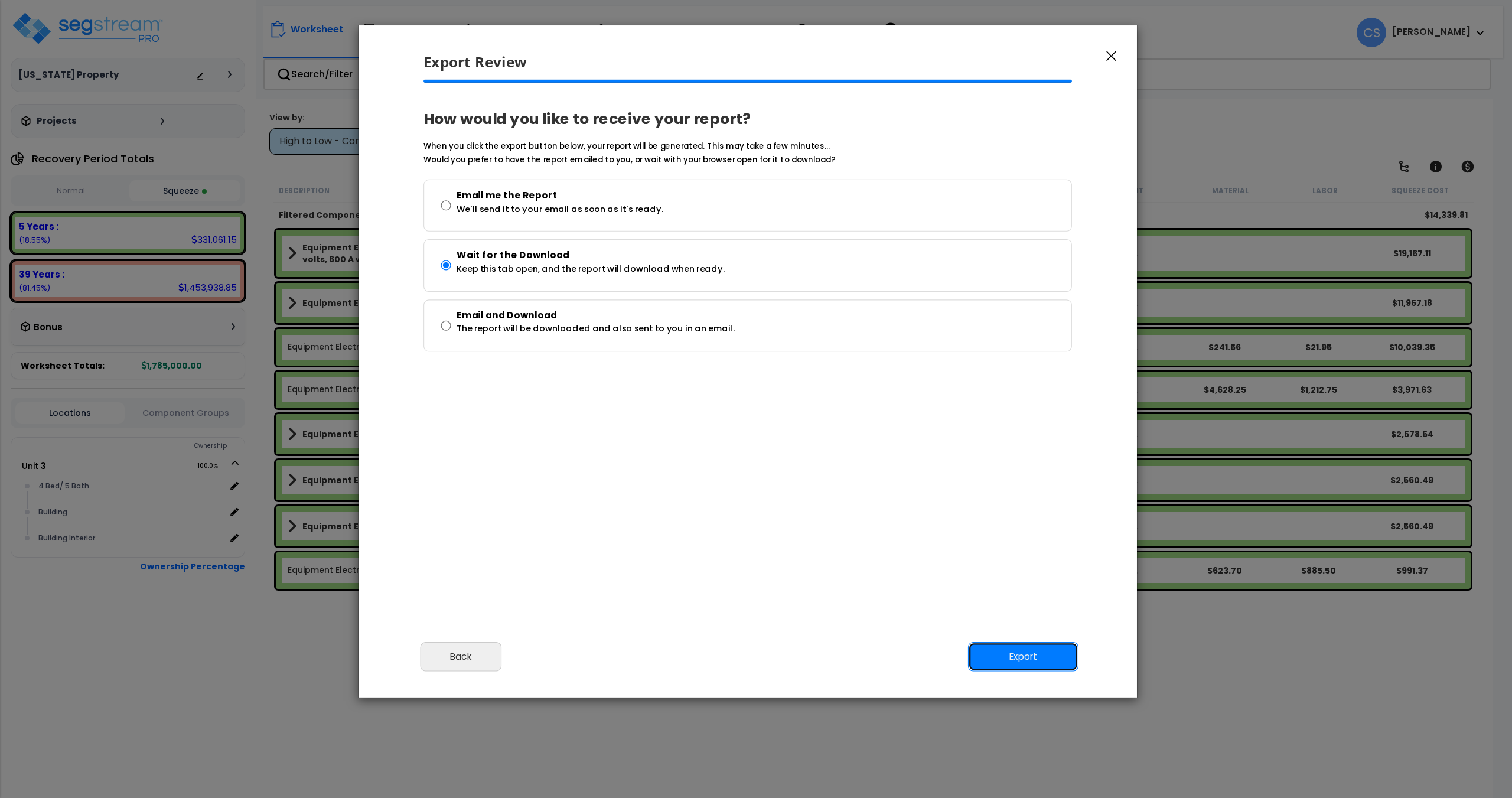
click at [1005, 644] on button "Export" at bounding box center [1023, 657] width 110 height 30
